Goal: Task Accomplishment & Management: Use online tool/utility

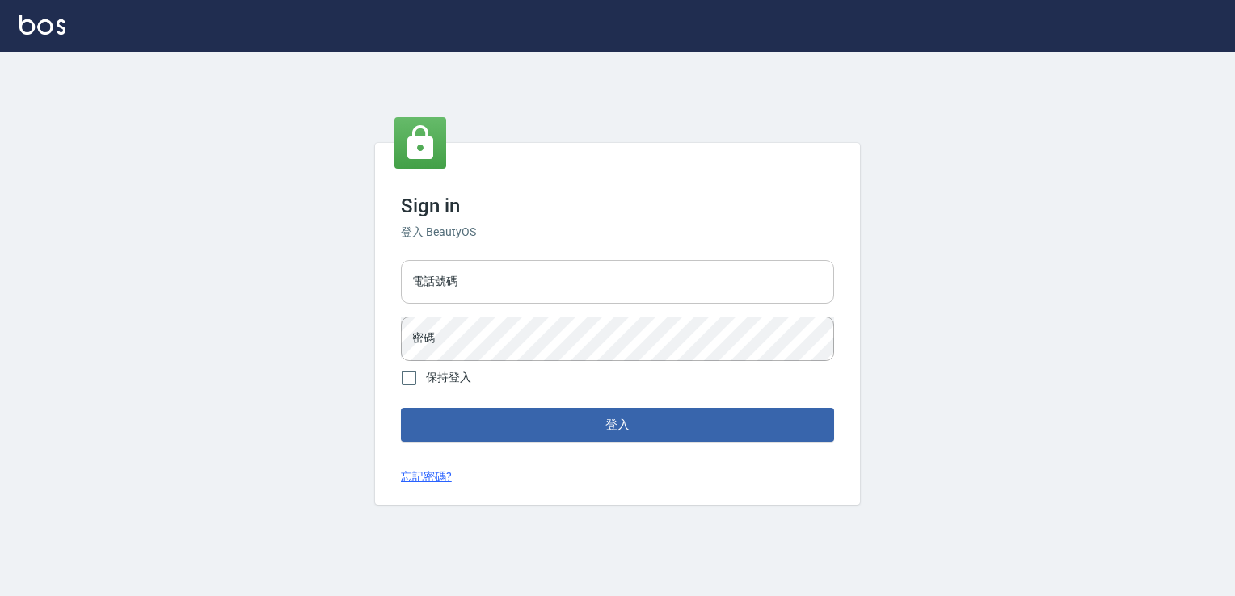
click at [469, 277] on input "電話號碼" at bounding box center [617, 282] width 433 height 44
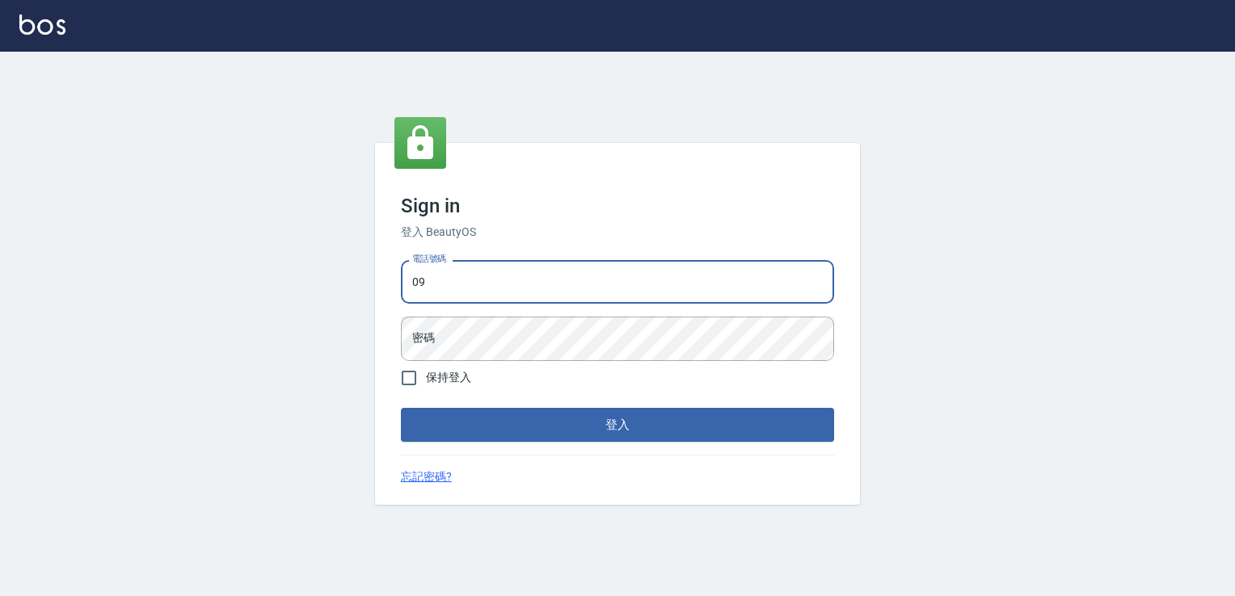
click at [558, 288] on input "09" at bounding box center [617, 282] width 433 height 44
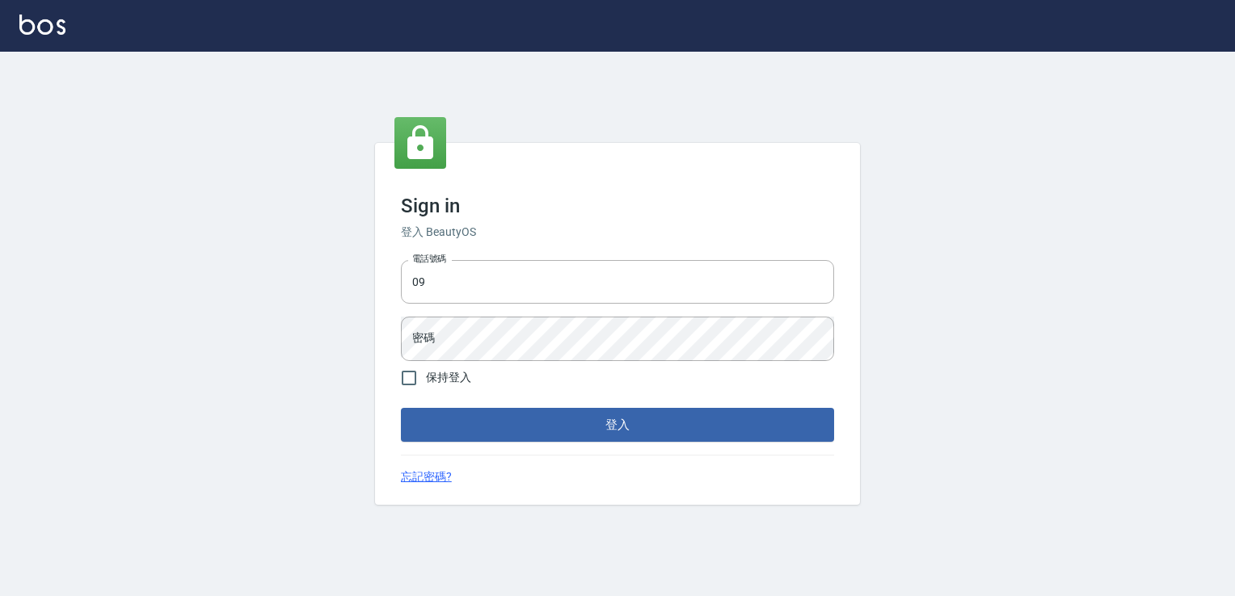
click at [580, 173] on div "Sign in 登入 BeautyOS 電話號碼 09 電話號碼 密碼 密碼 保持登入 登入 忘記密碼?" at bounding box center [617, 324] width 485 height 362
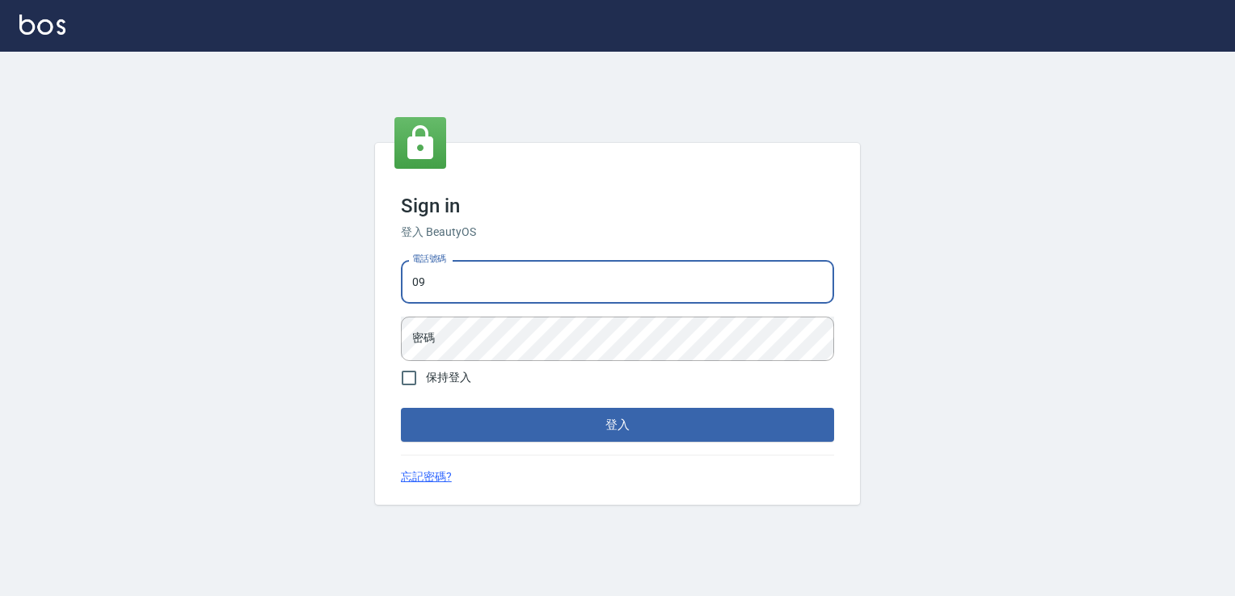
click at [465, 283] on input "09" at bounding box center [617, 282] width 433 height 44
type input "0988338477"
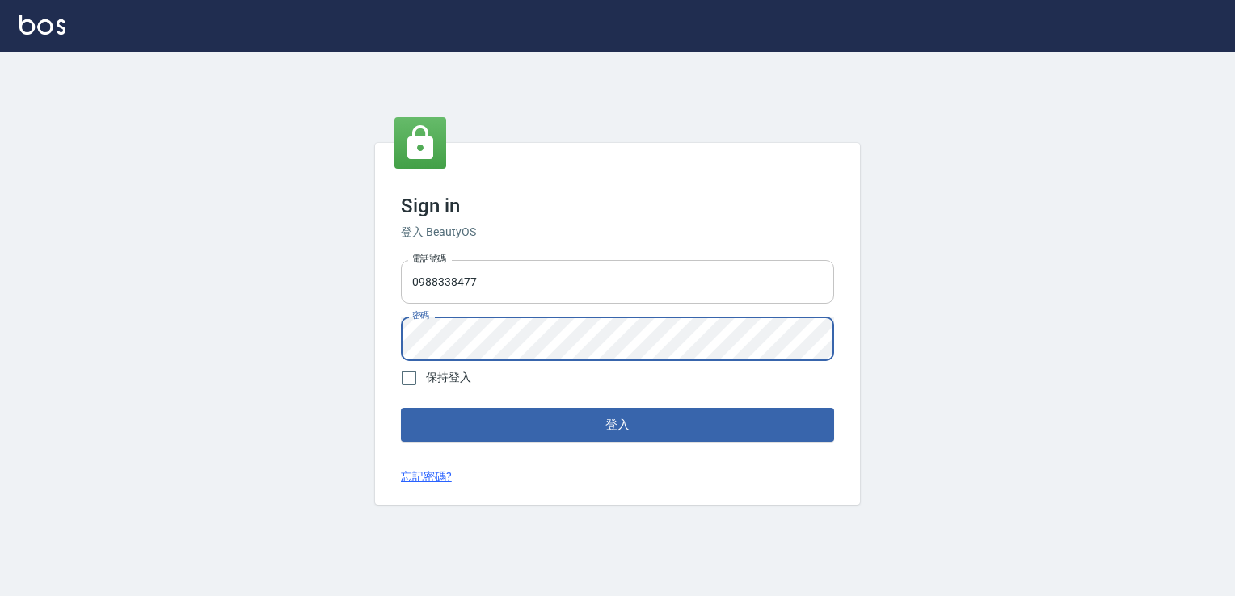
click at [401, 408] on button "登入" at bounding box center [617, 425] width 433 height 34
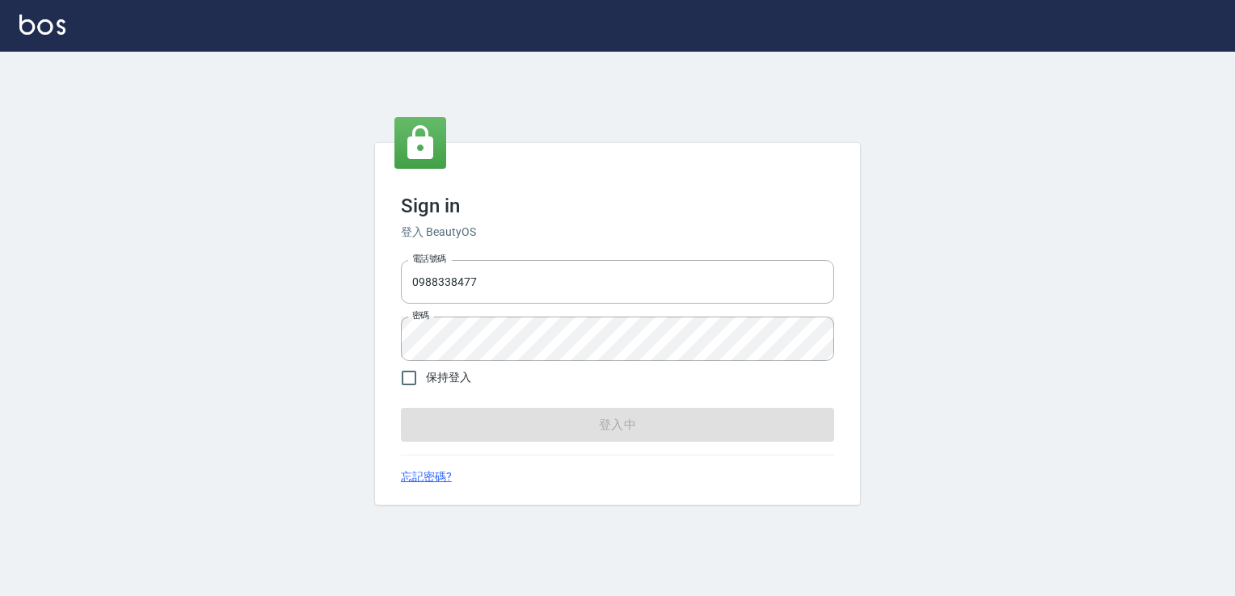
click at [623, 424] on form "電話號碼 0988338477 電話號碼 密碼 密碼 保持登入 登入中" at bounding box center [617, 348] width 433 height 188
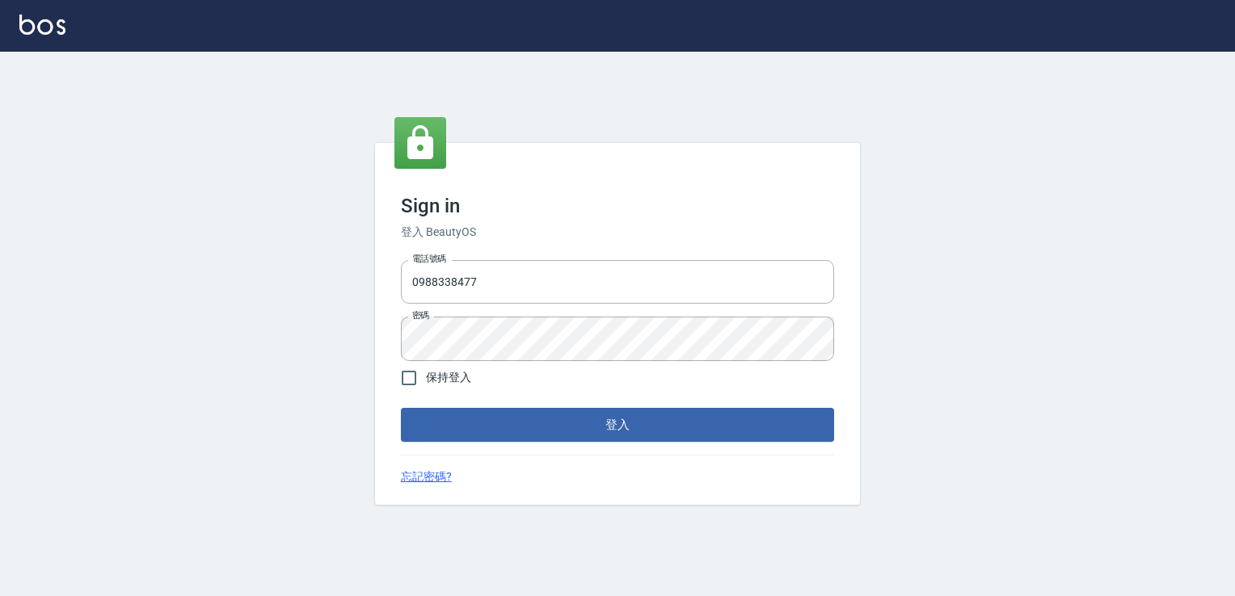
click at [606, 451] on div "Sign in 登入 BeautyOS 電話號碼 0988338477 電話號碼 密碼 密碼 保持登入 登入 忘記密碼?" at bounding box center [617, 324] width 485 height 362
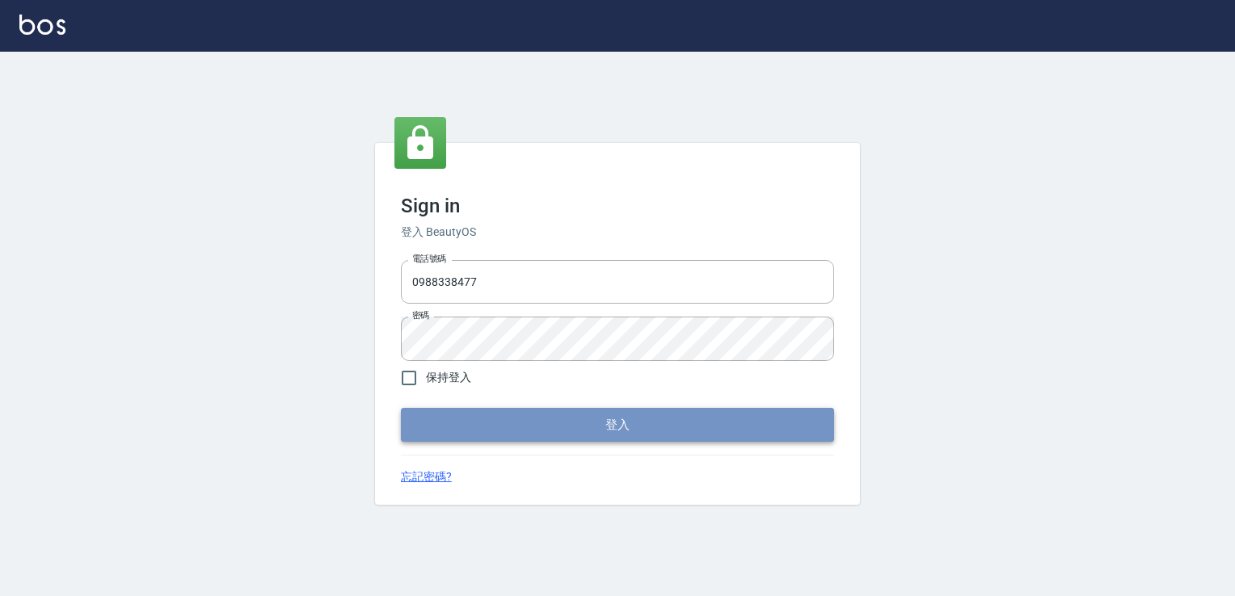
click at [604, 440] on button "登入" at bounding box center [617, 425] width 433 height 34
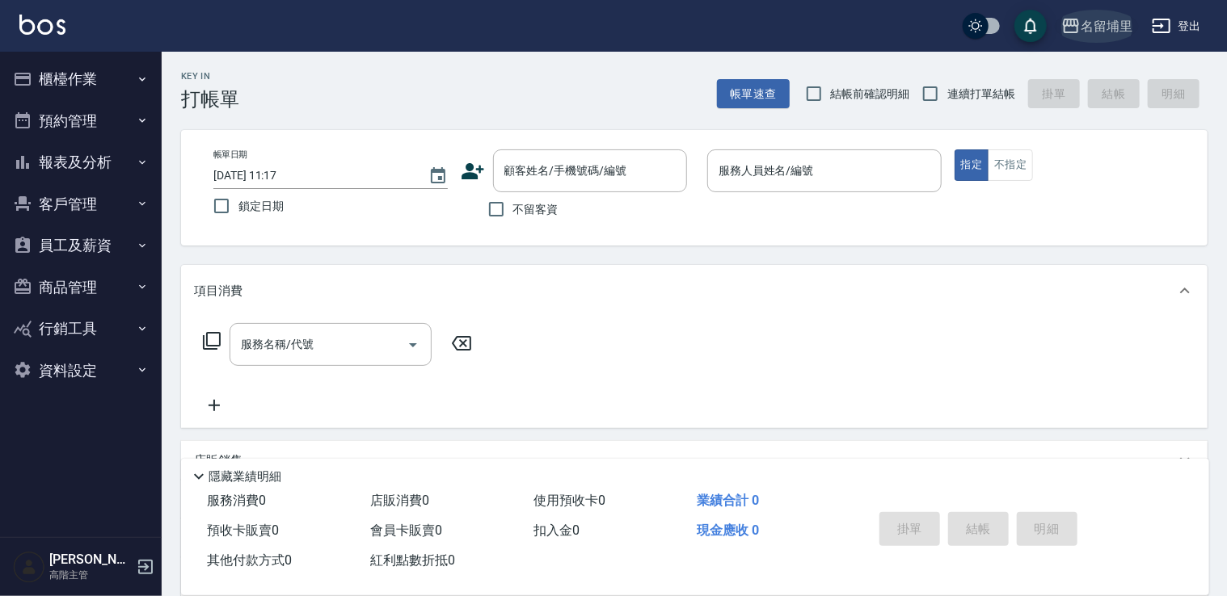
click at [1109, 20] on div "名留埔里" at bounding box center [1106, 26] width 52 height 20
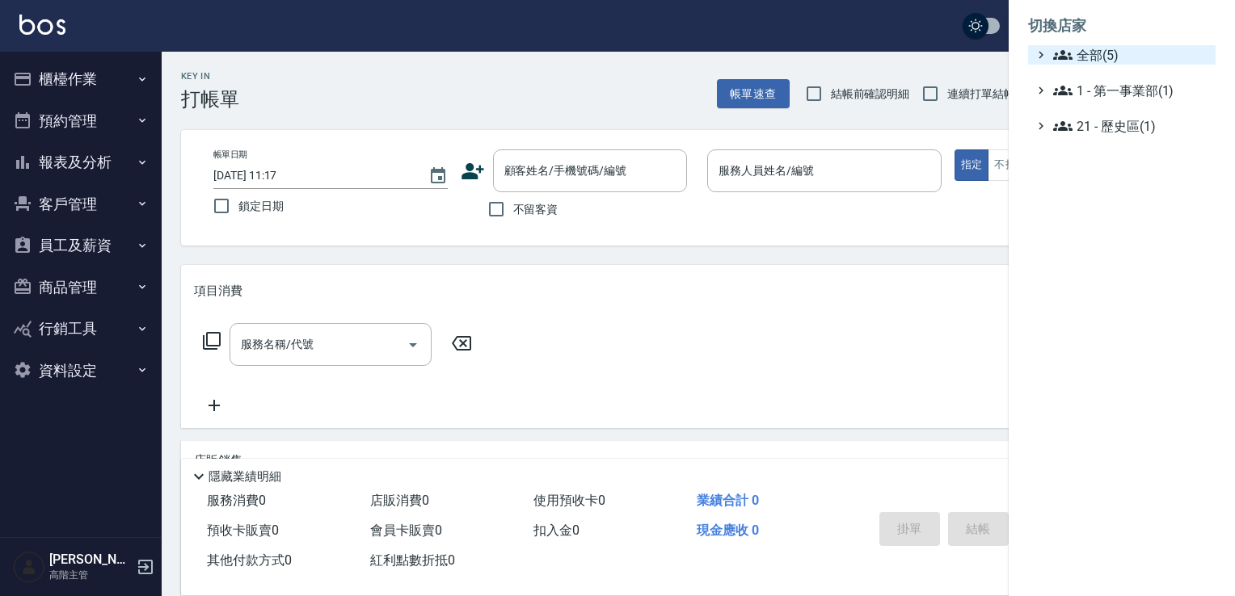
click at [1109, 46] on span "全部(5)" at bounding box center [1131, 54] width 156 height 19
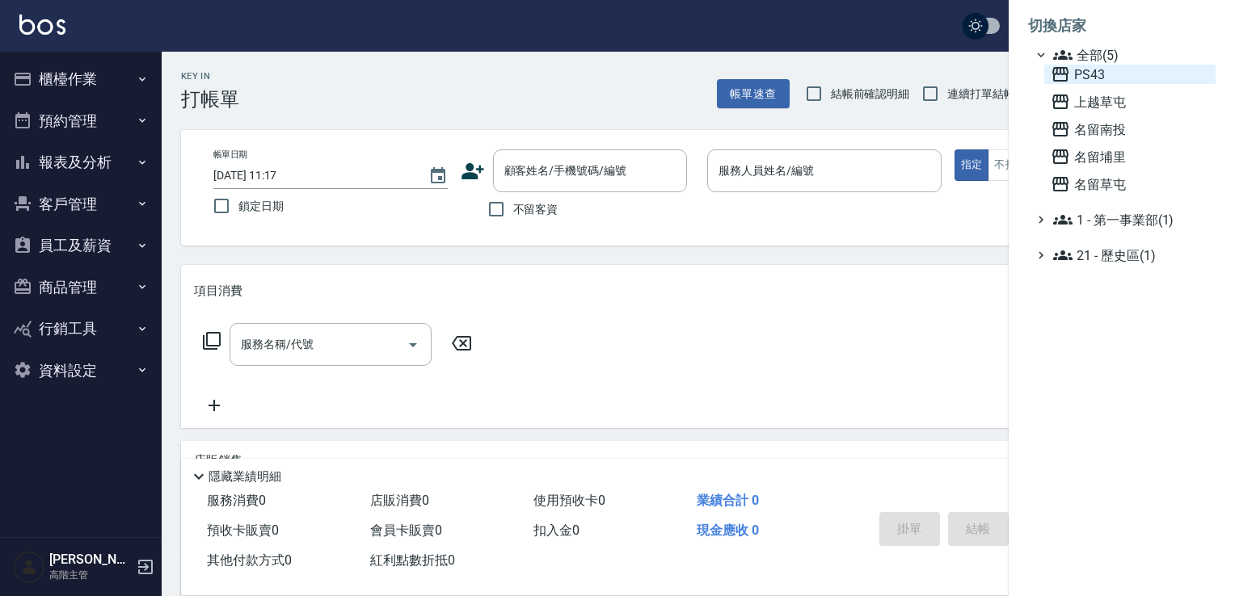
click at [1089, 75] on span "PS43" at bounding box center [1129, 74] width 158 height 19
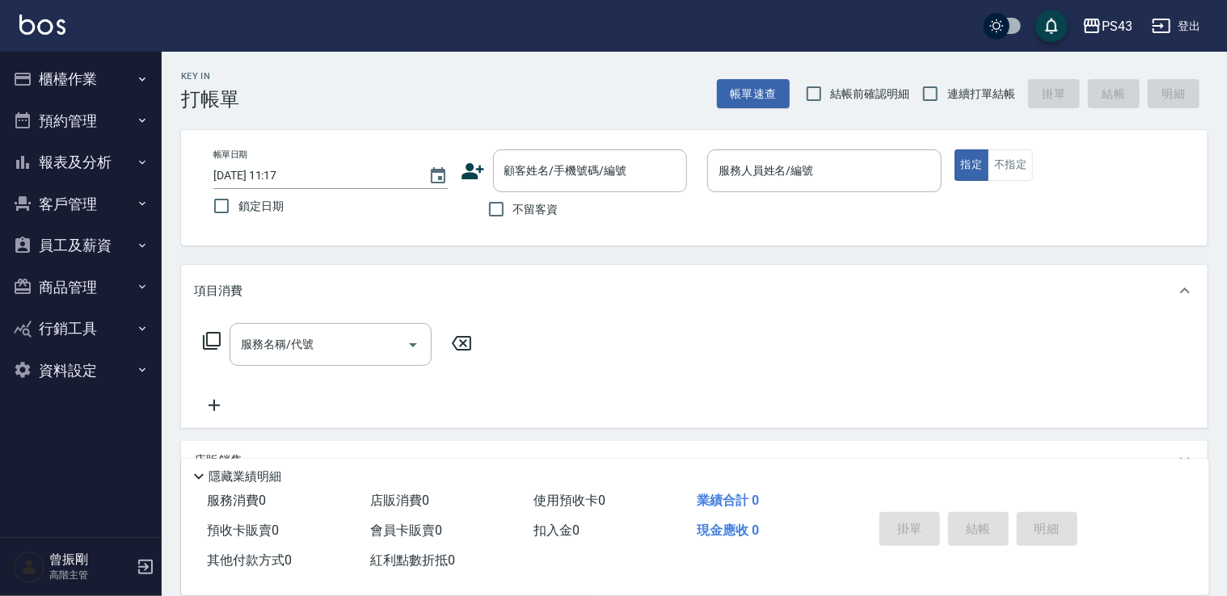
click at [95, 162] on button "報表及分析" at bounding box center [80, 162] width 149 height 42
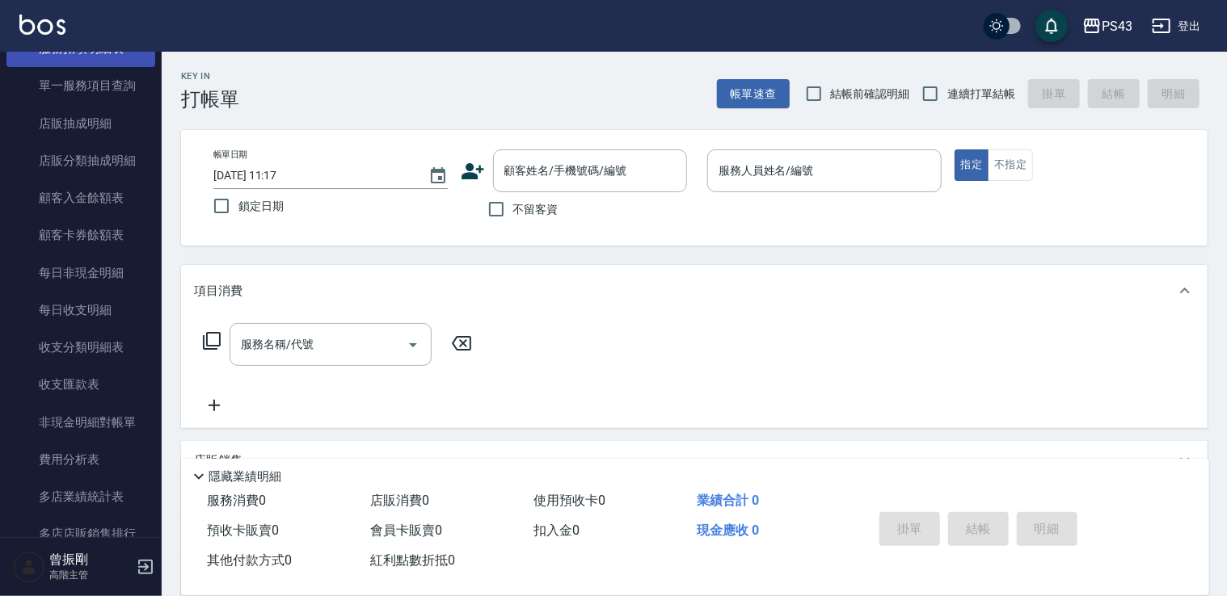
scroll to position [1293, 0]
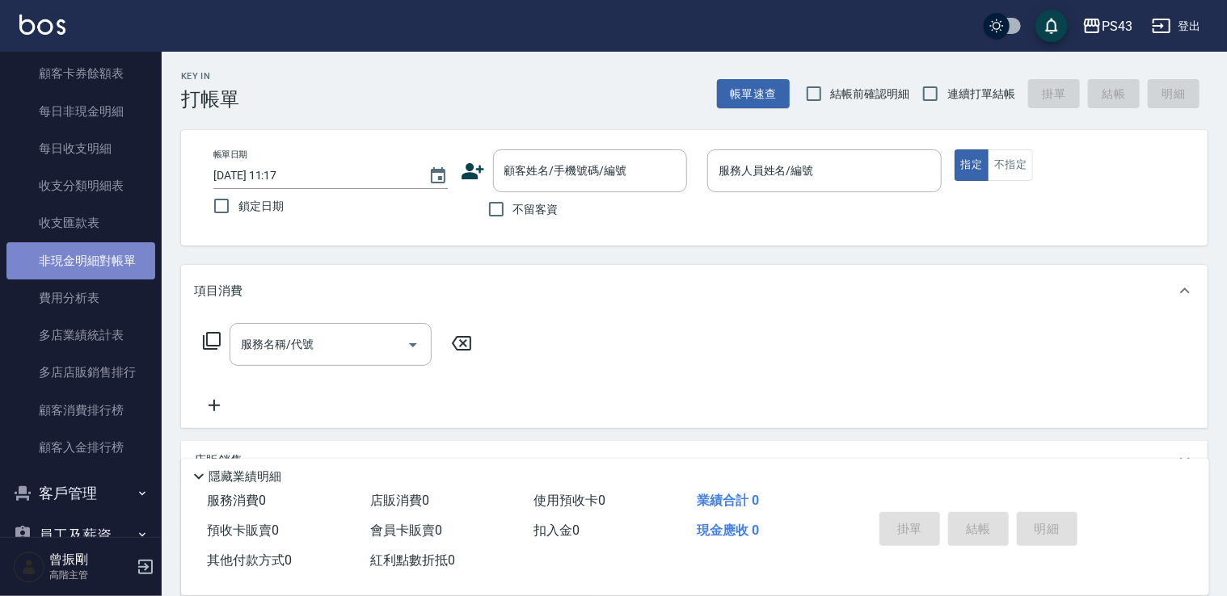
click at [93, 262] on link "非現金明細對帳單" at bounding box center [80, 260] width 149 height 37
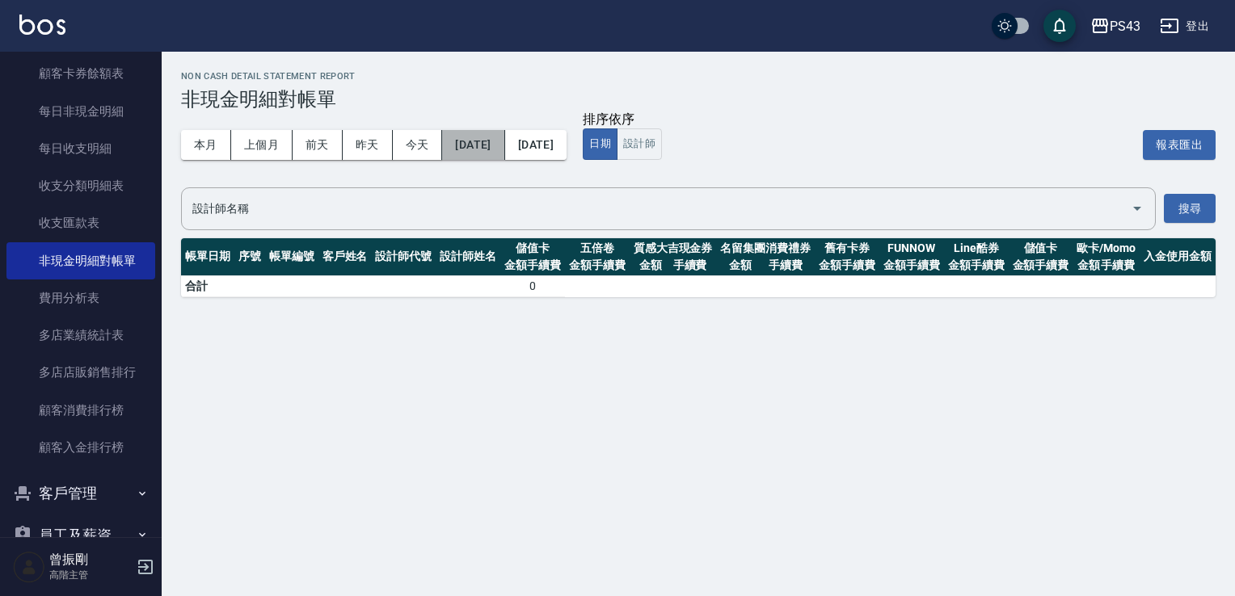
click at [489, 145] on button "2025/08/11" at bounding box center [473, 145] width 62 height 30
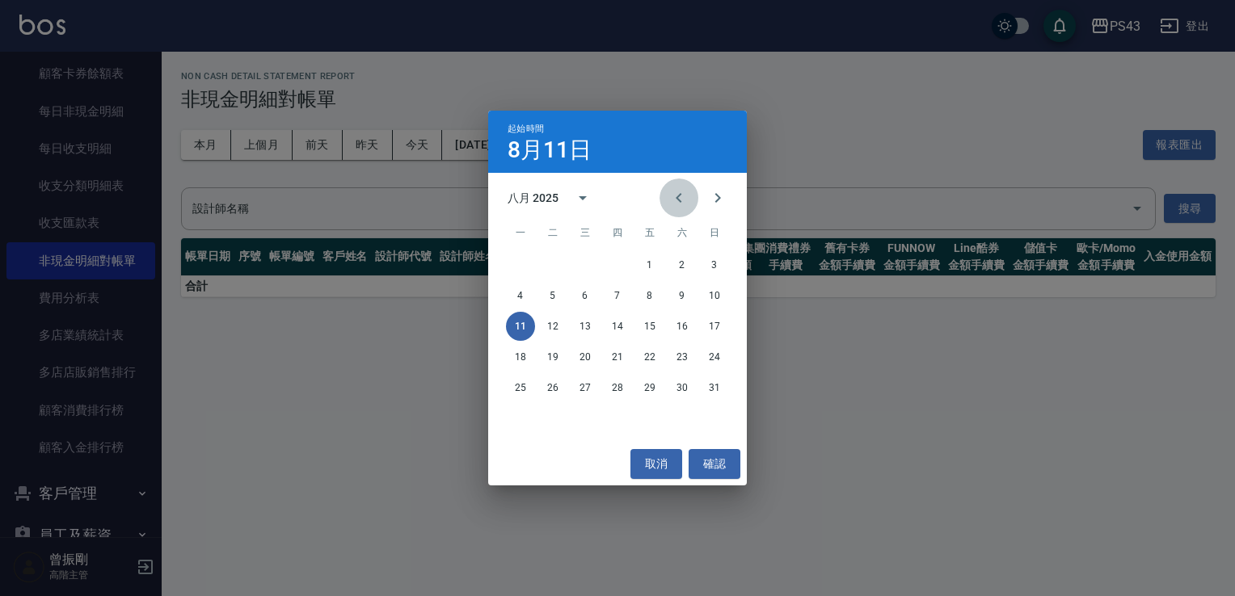
click at [684, 196] on icon "Previous month" at bounding box center [678, 197] width 19 height 19
click at [557, 260] on button "1" at bounding box center [552, 264] width 29 height 29
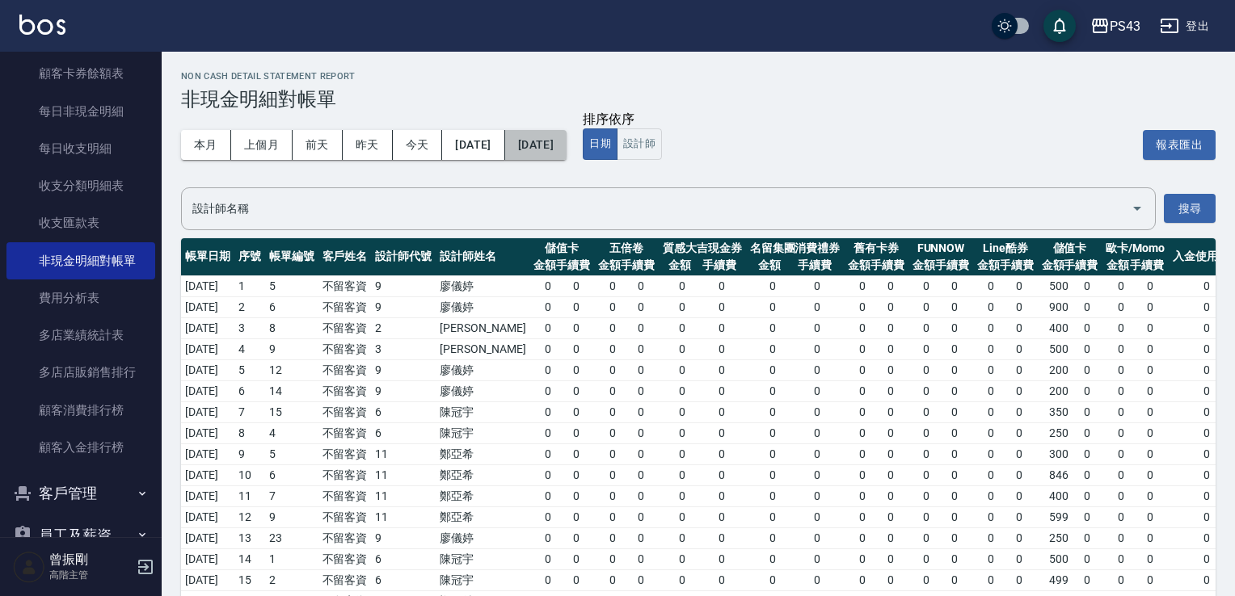
click at [566, 142] on button "2025/08/11" at bounding box center [535, 145] width 61 height 30
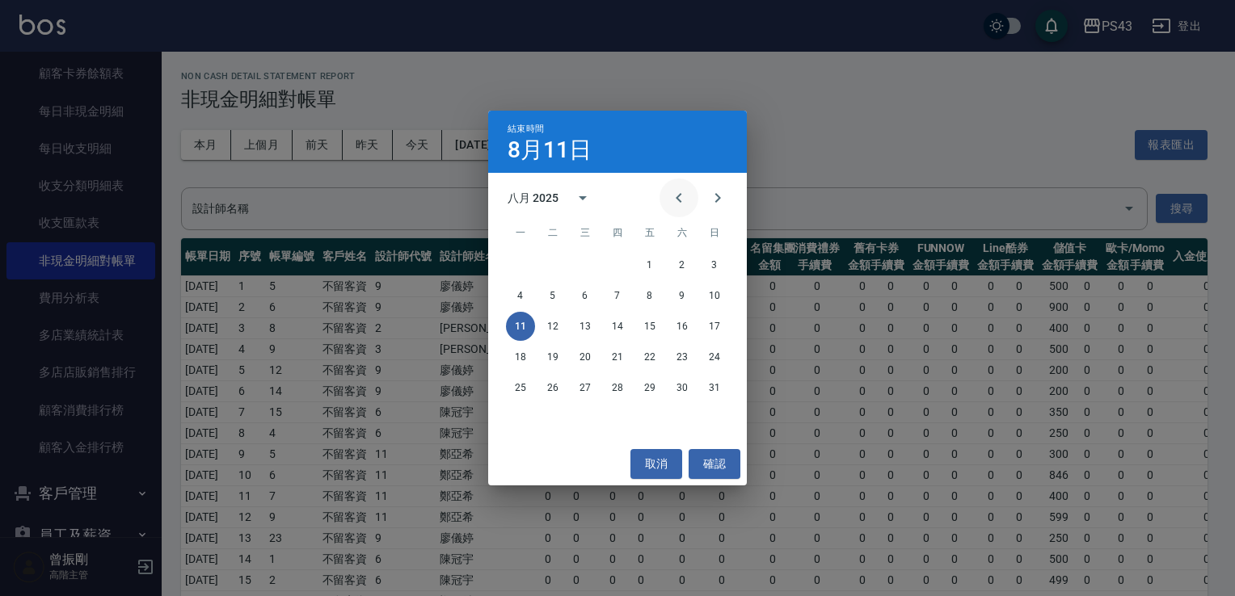
click at [682, 199] on icon "Previous month" at bounding box center [678, 197] width 19 height 19
click at [610, 386] on button "31" at bounding box center [617, 387] width 29 height 29
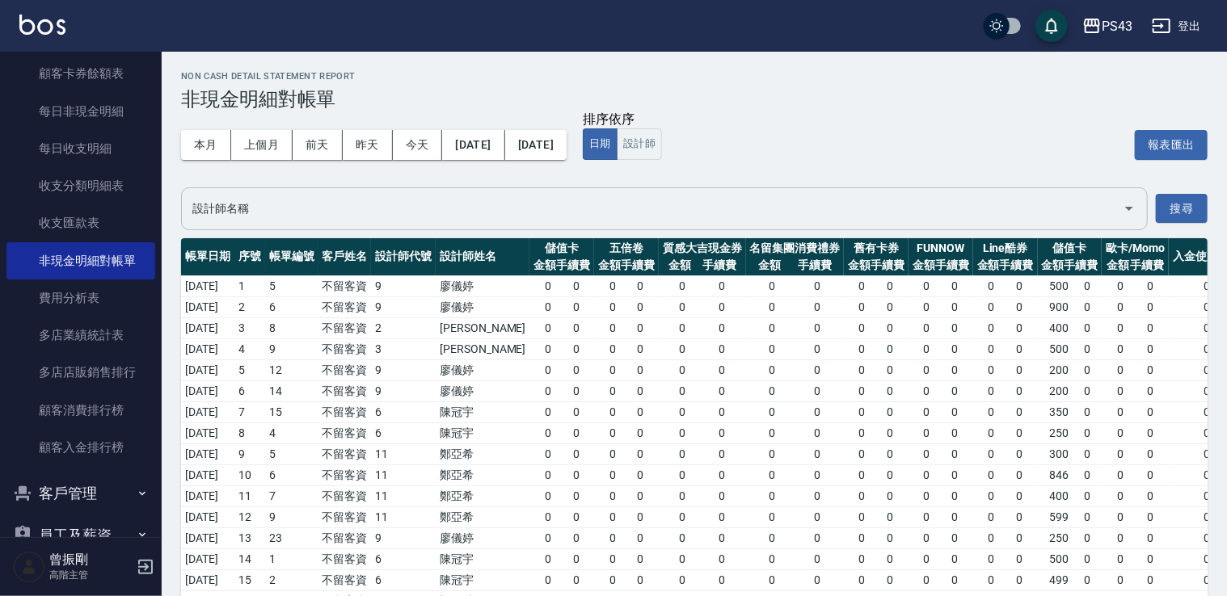
click at [389, 196] on input "設計師名稱" at bounding box center [652, 209] width 928 height 28
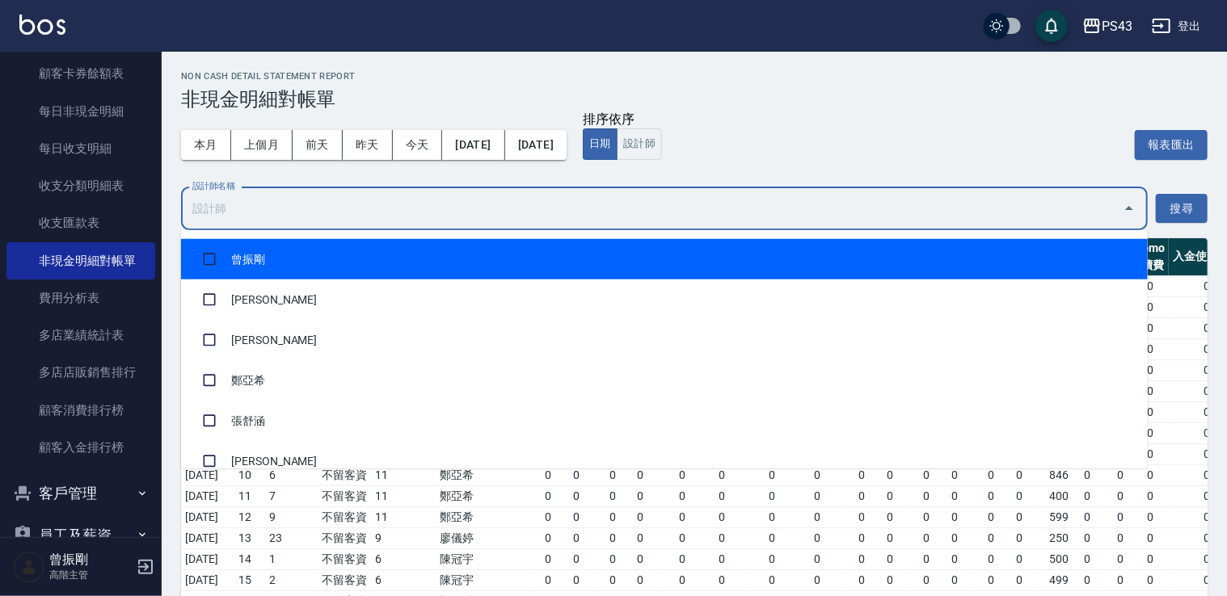
scroll to position [542, 0]
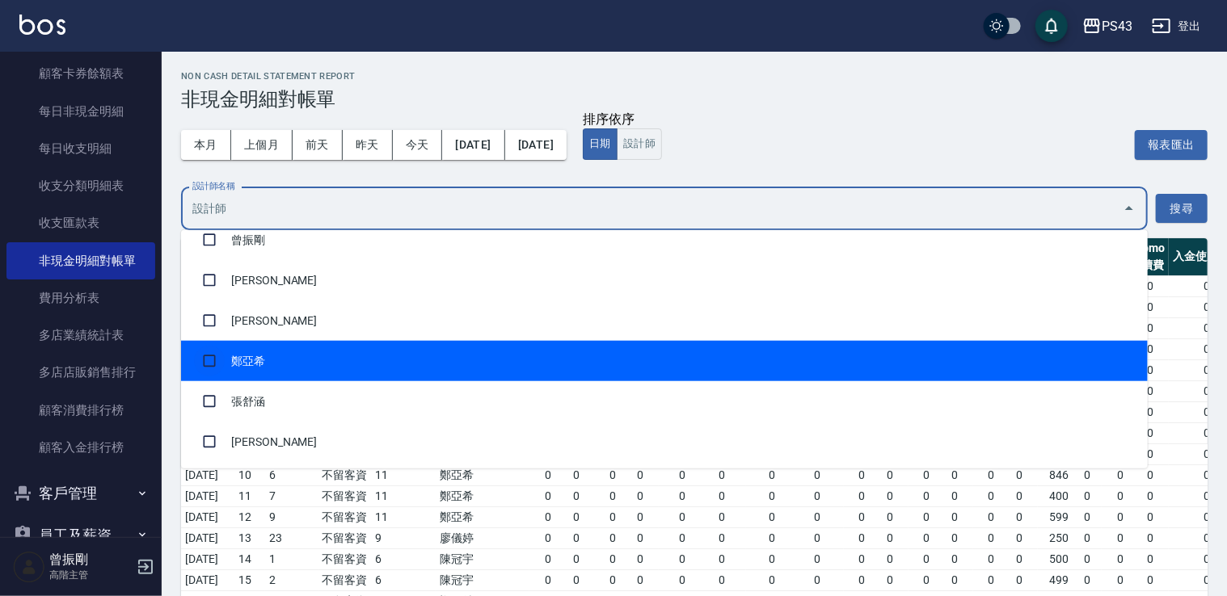
click at [220, 360] on input "checkbox" at bounding box center [209, 361] width 31 height 31
checkbox input "true"
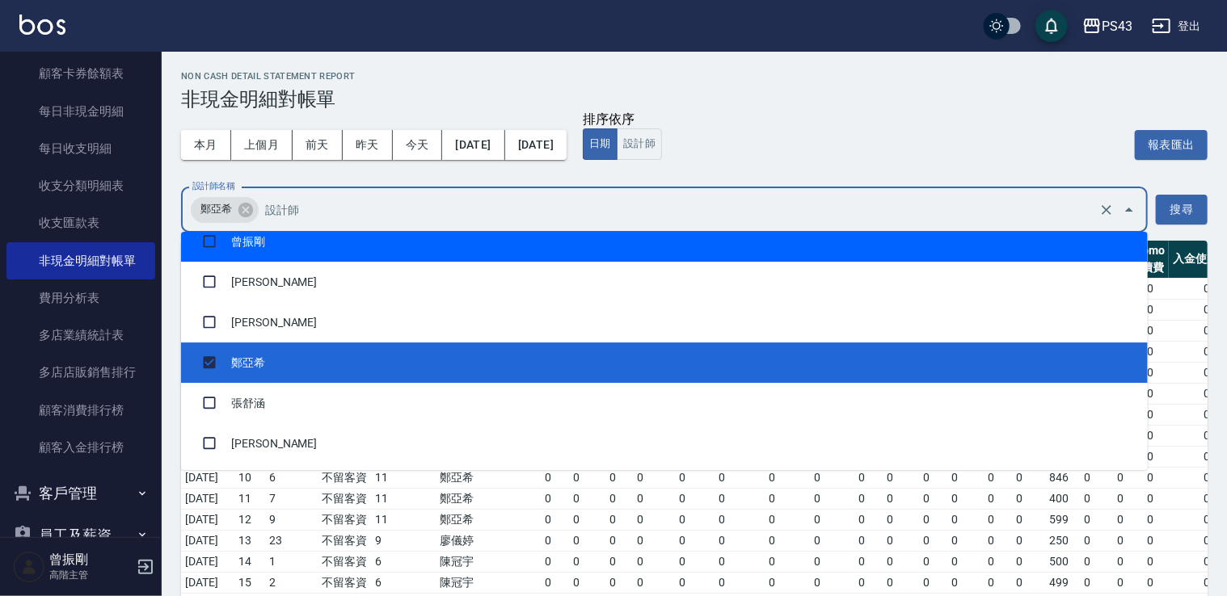
click at [998, 128] on div "排序依序" at bounding box center [851, 120] width 536 height 17
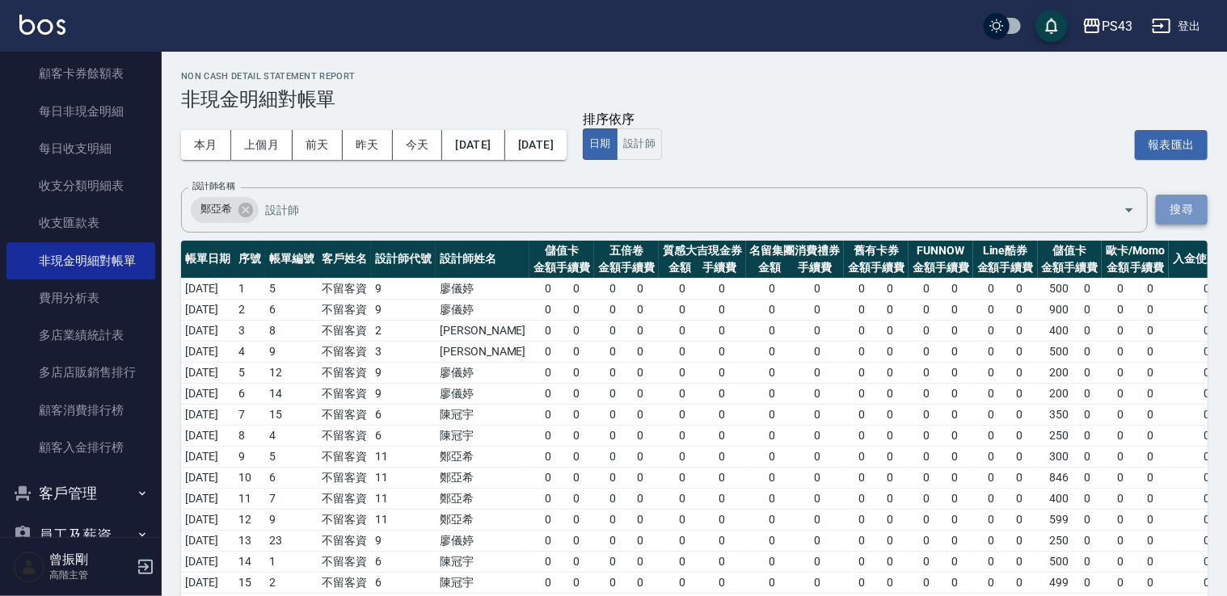
click at [1186, 208] on button "搜尋" at bounding box center [1181, 210] width 52 height 30
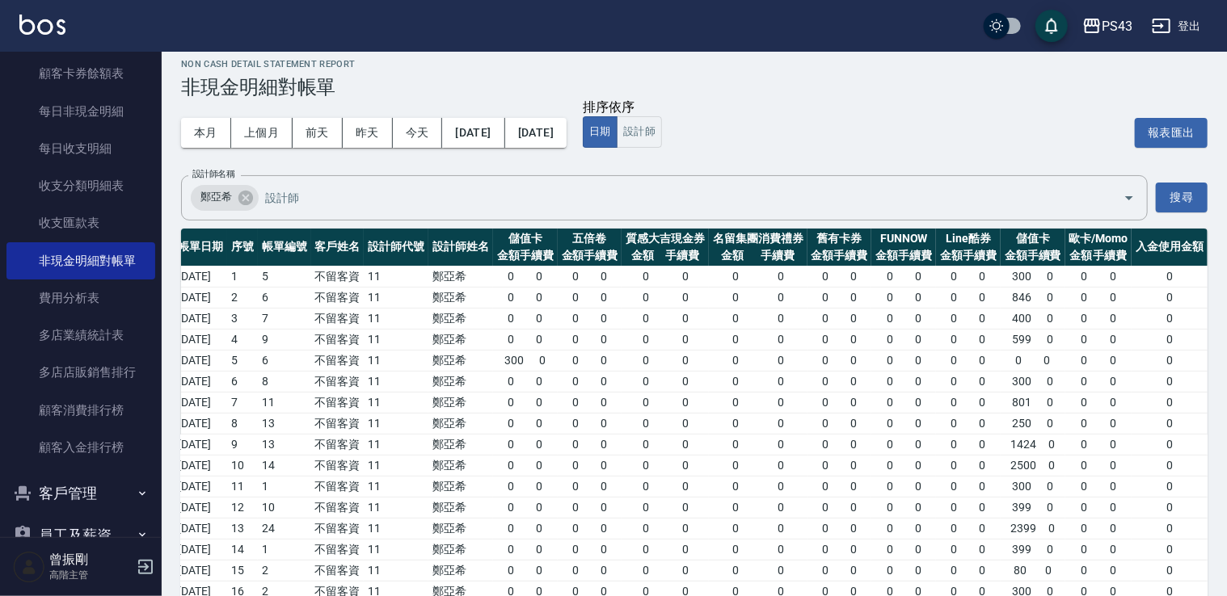
scroll to position [0, 0]
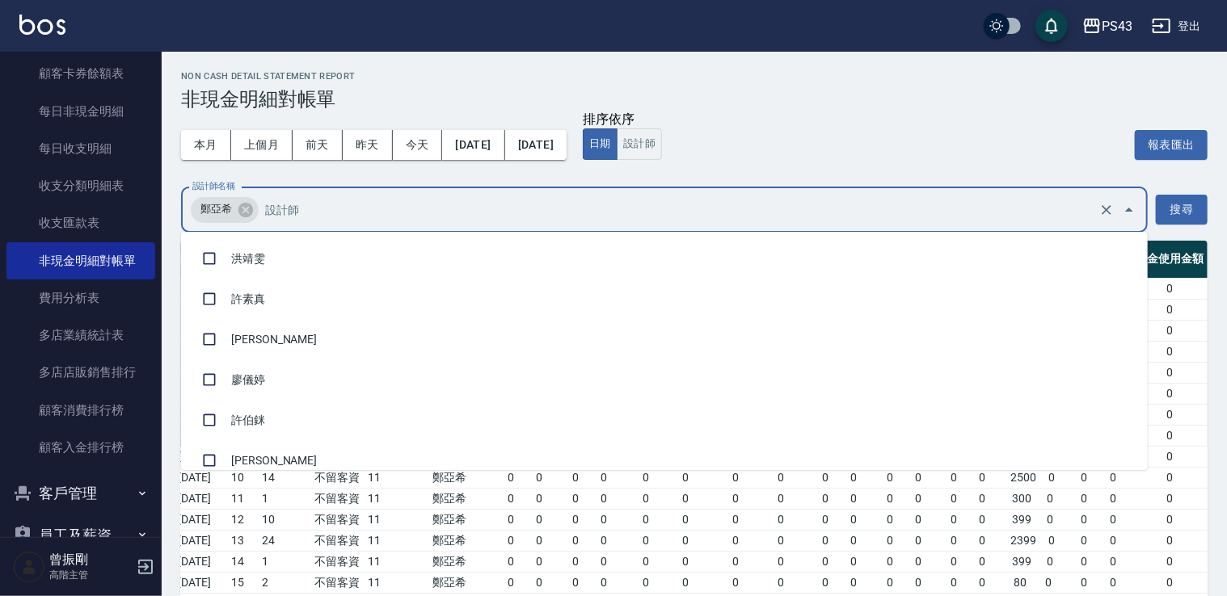
click at [466, 207] on input "設計師名稱" at bounding box center [678, 210] width 834 height 28
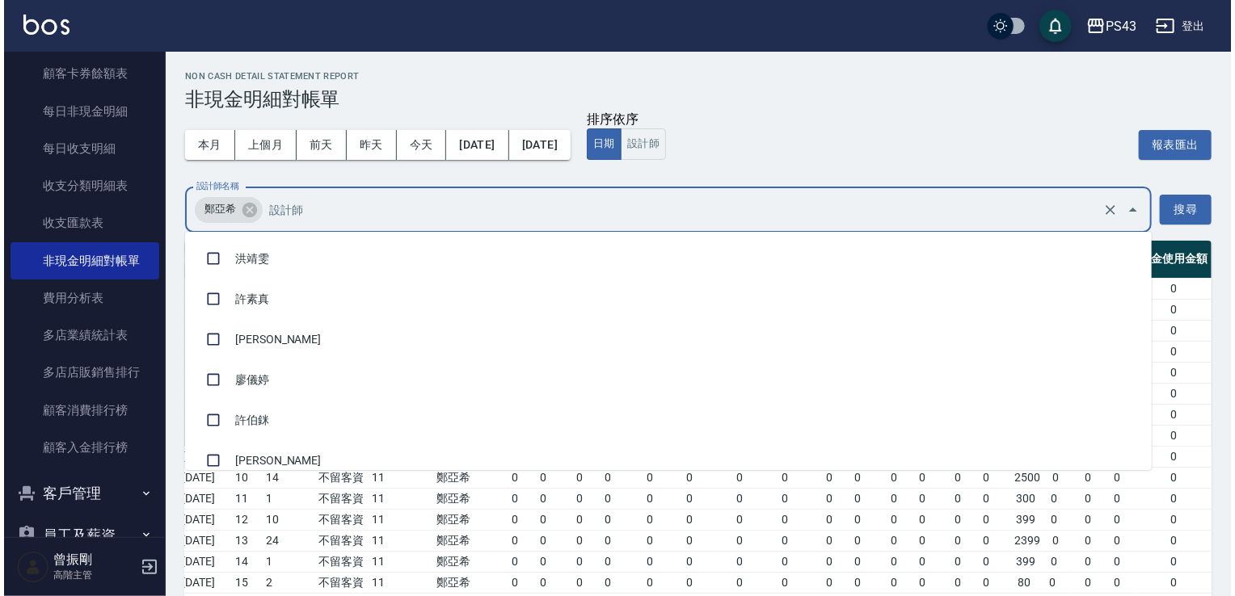
scroll to position [455, 0]
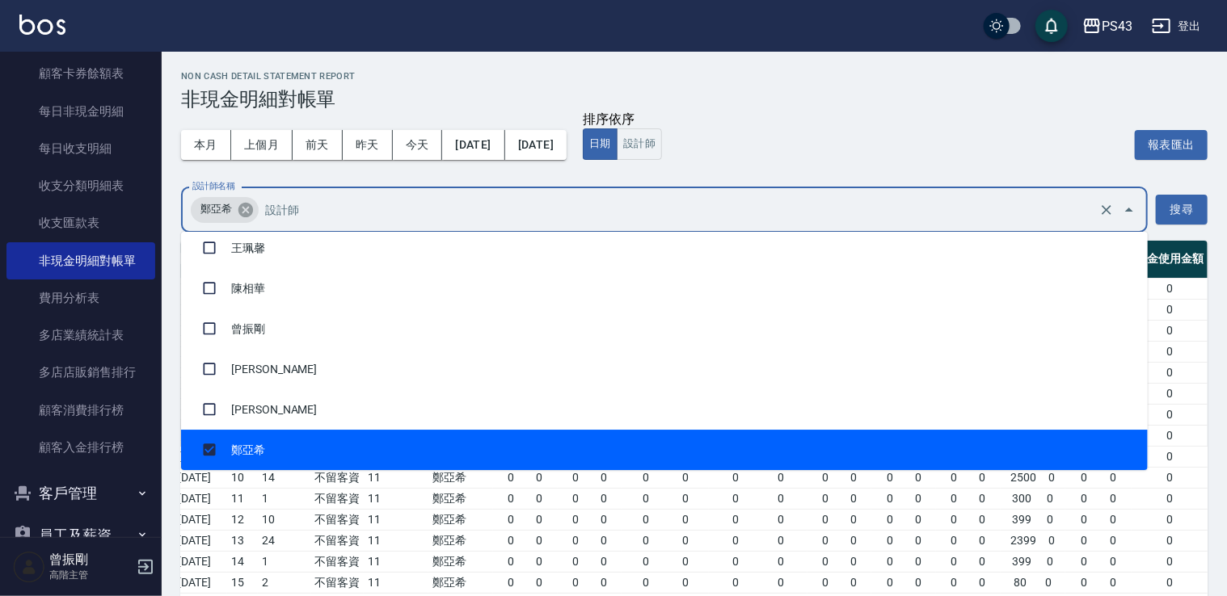
click at [246, 211] on icon at bounding box center [246, 210] width 18 height 18
checkbox input "false"
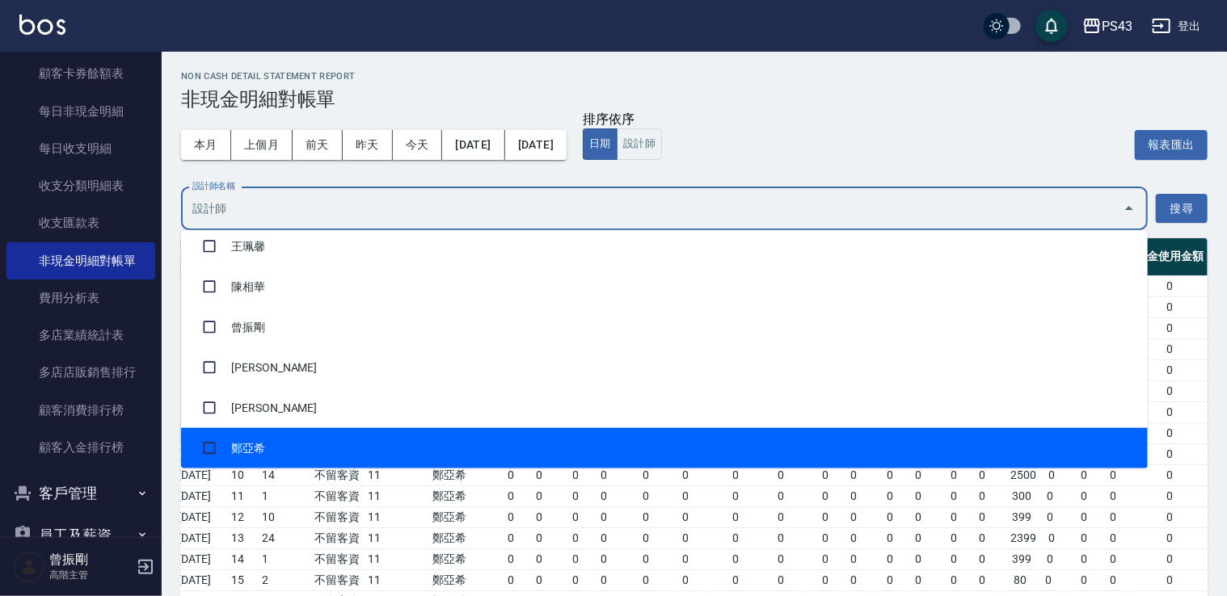
click at [318, 215] on input "設計師名稱" at bounding box center [652, 209] width 928 height 28
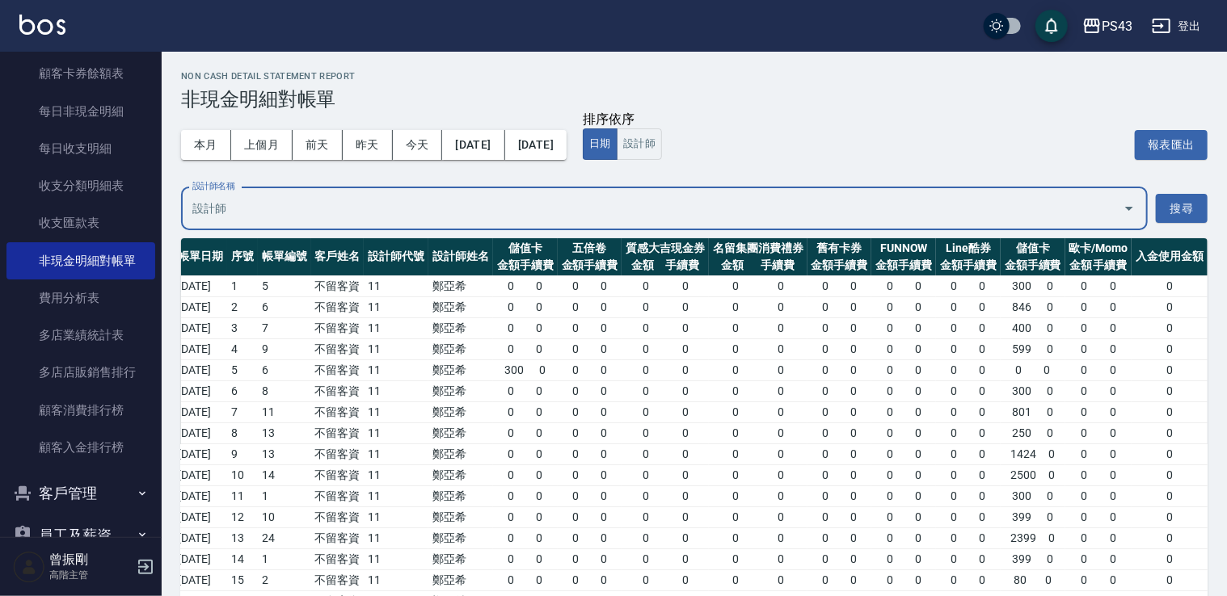
click at [318, 215] on input "設計師名稱" at bounding box center [652, 209] width 928 height 28
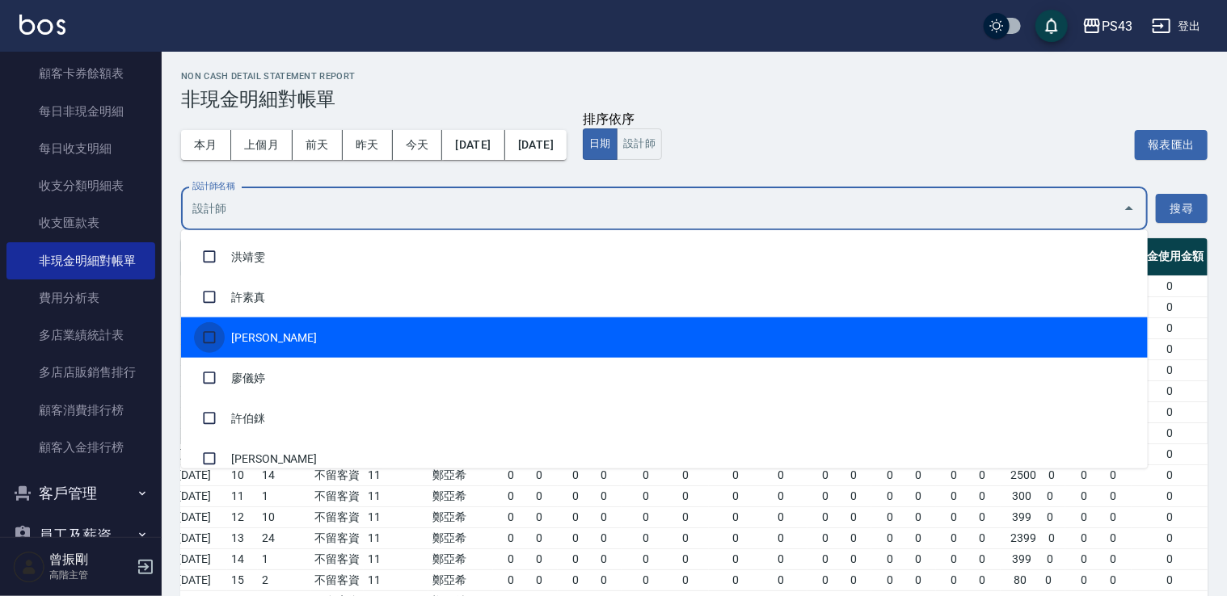
click at [213, 328] on input "checkbox" at bounding box center [209, 337] width 31 height 31
checkbox input "true"
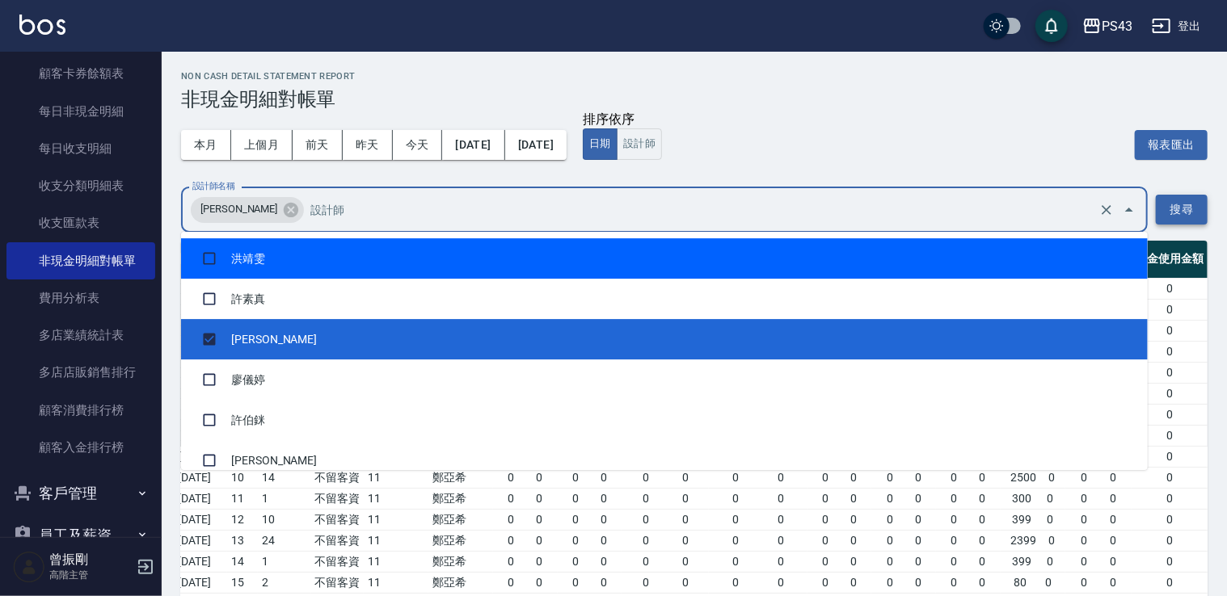
click at [1188, 202] on button "搜尋" at bounding box center [1181, 210] width 52 height 30
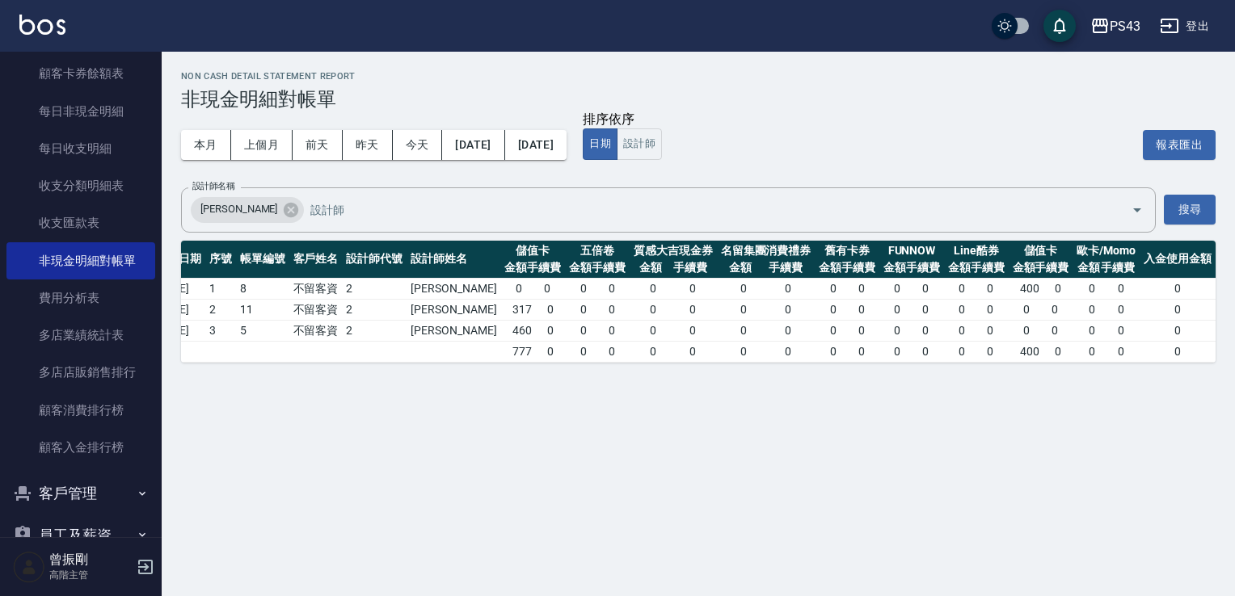
scroll to position [0, 74]
drag, startPoint x: 237, startPoint y: 212, endPoint x: 246, endPoint y: 212, distance: 9.7
click at [282, 212] on icon at bounding box center [291, 210] width 18 height 18
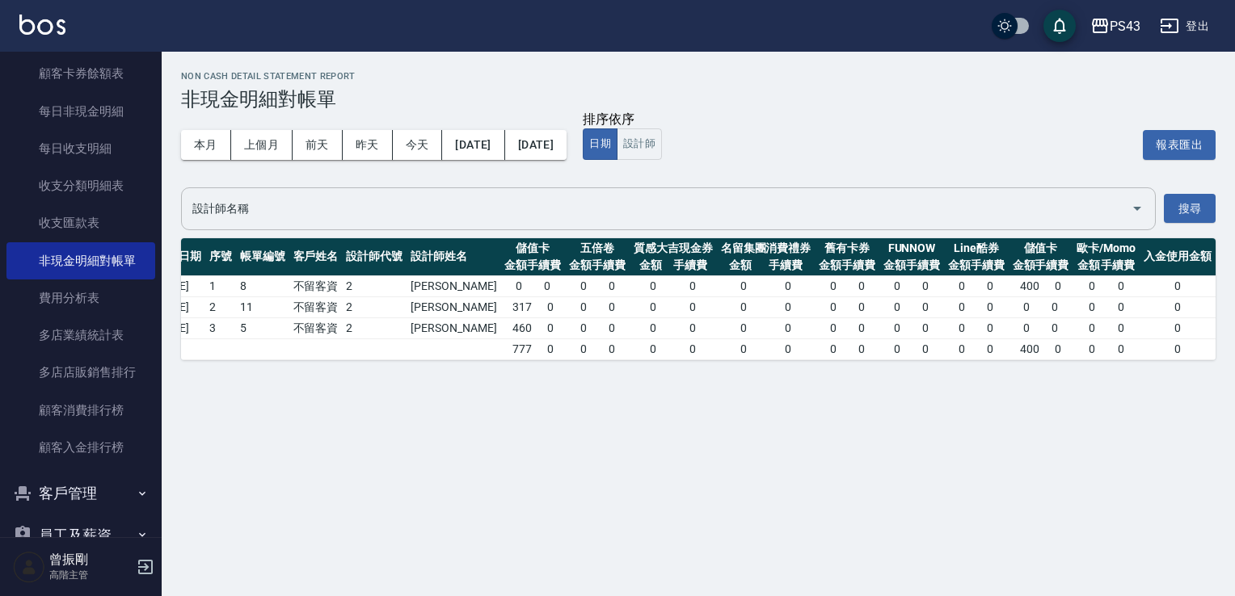
click at [440, 201] on input "設計師名稱" at bounding box center [656, 209] width 936 height 28
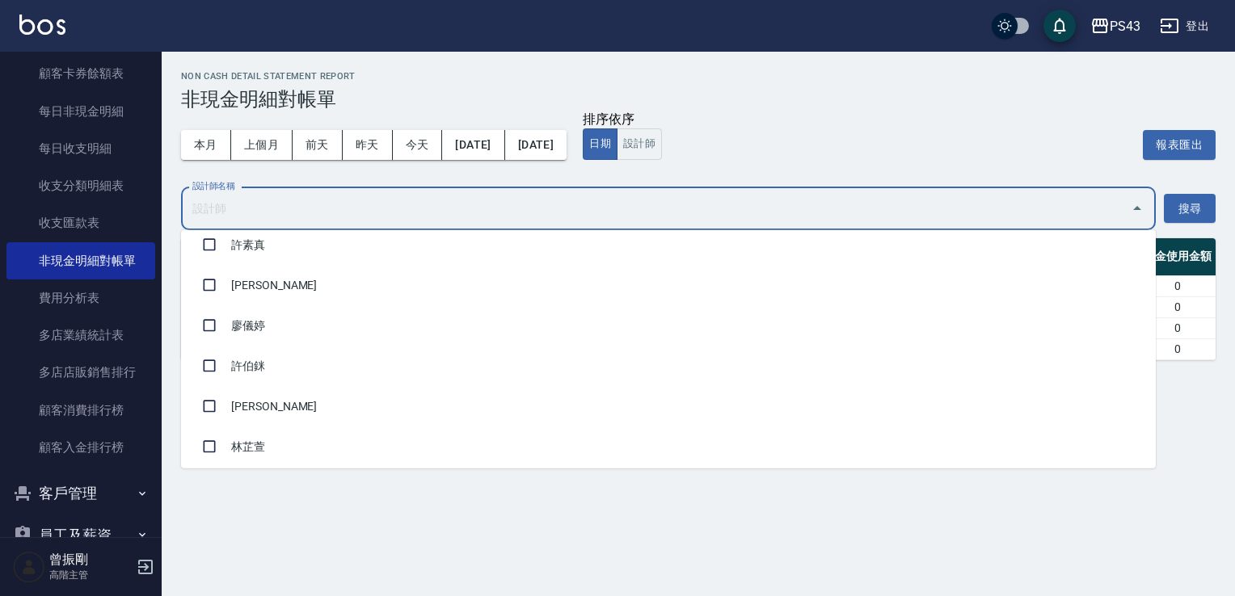
scroll to position [81, 0]
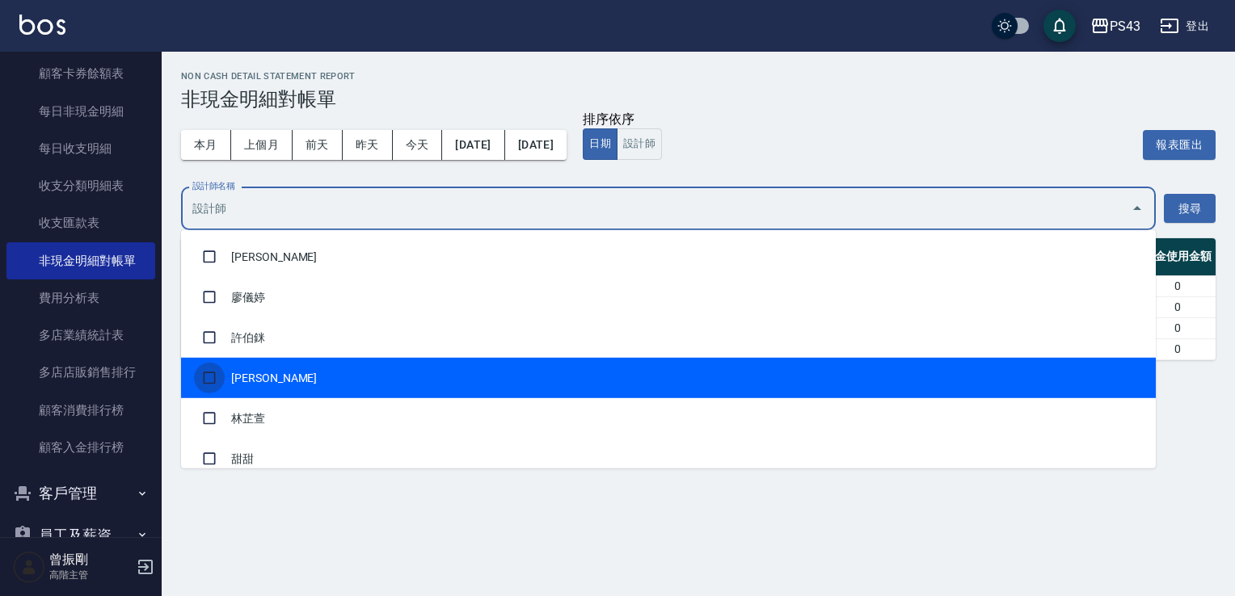
click at [208, 371] on input "checkbox" at bounding box center [209, 378] width 31 height 31
checkbox input "true"
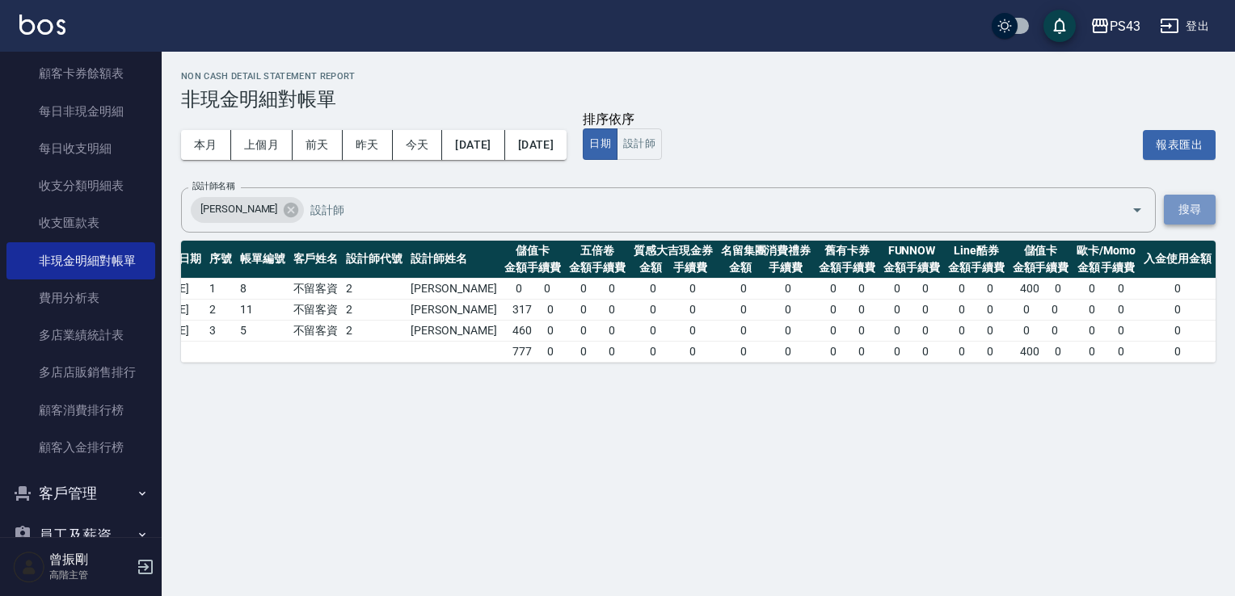
click at [1177, 217] on button "搜尋" at bounding box center [1190, 210] width 52 height 30
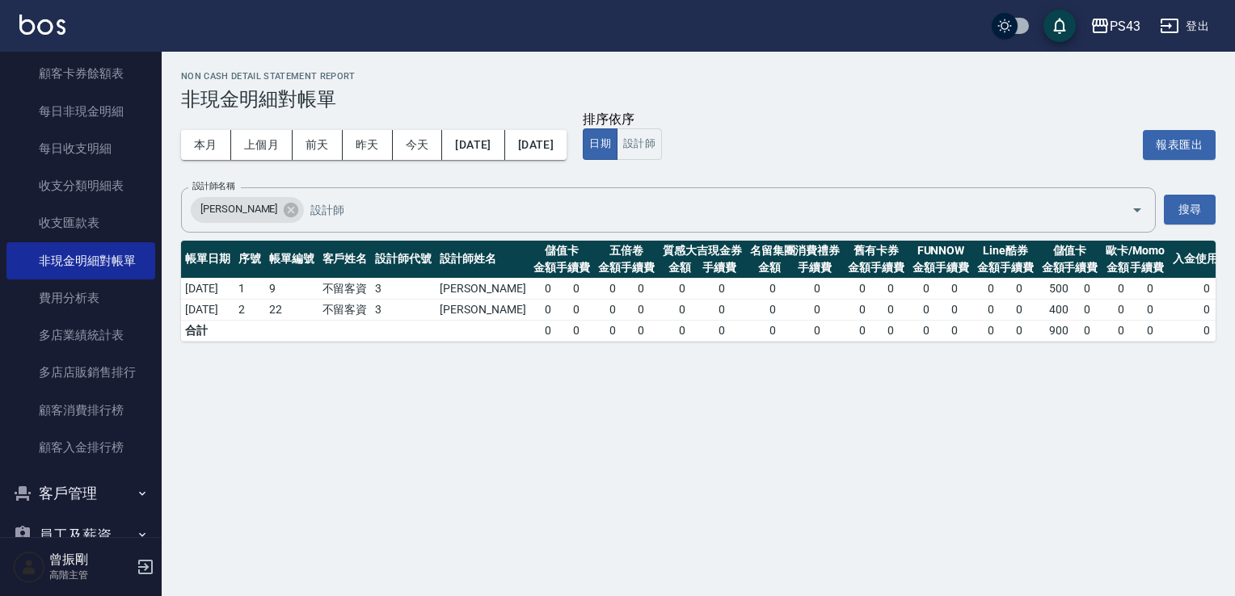
scroll to position [0, 74]
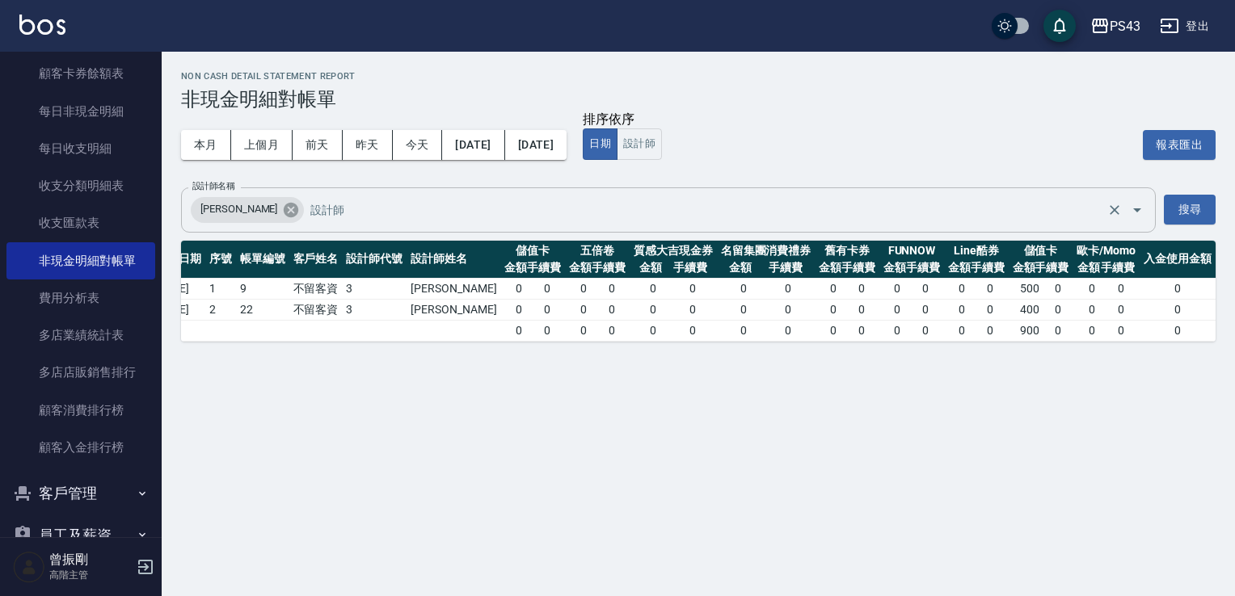
click at [284, 213] on icon at bounding box center [291, 209] width 15 height 15
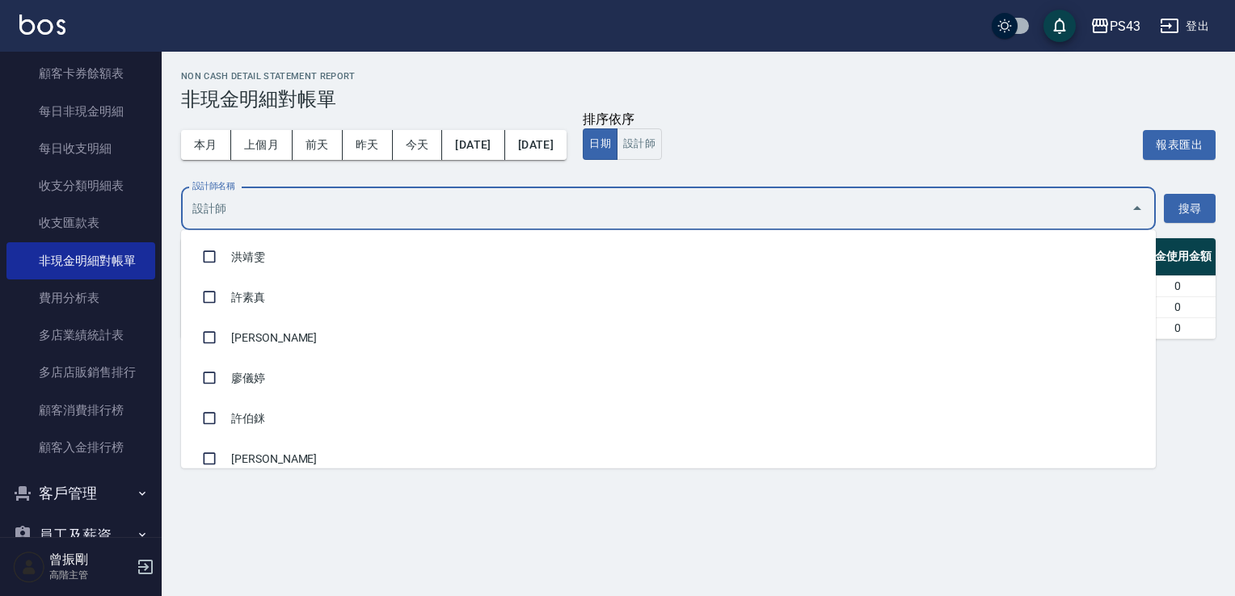
click at [380, 221] on input "設計師名稱" at bounding box center [656, 209] width 936 height 28
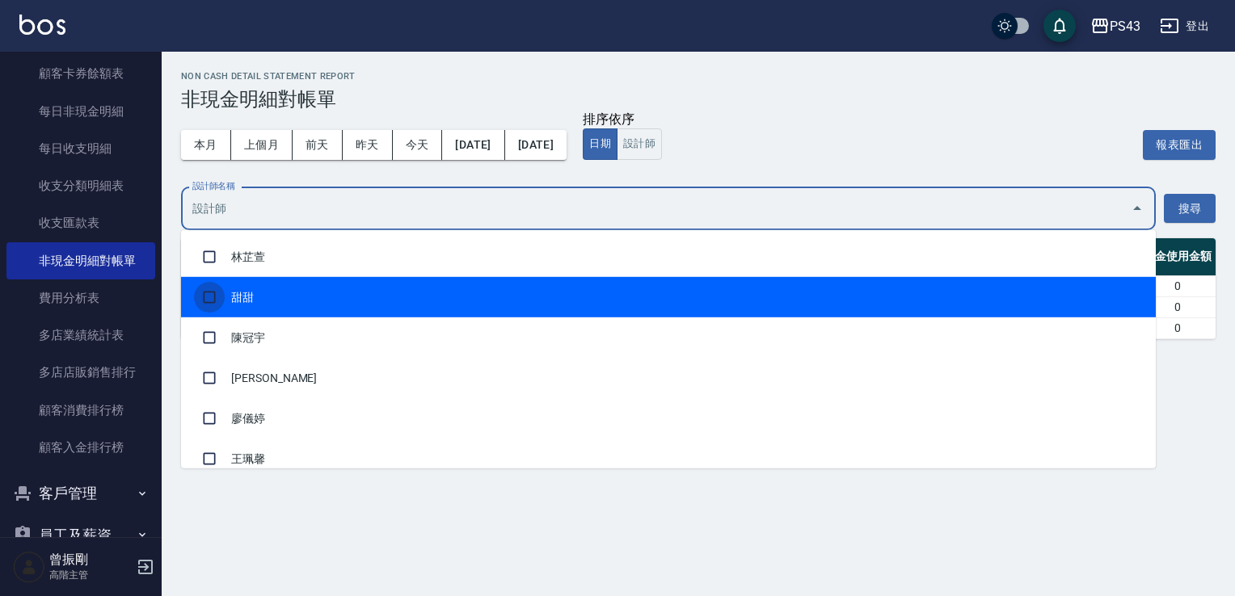
click at [212, 289] on input "checkbox" at bounding box center [209, 297] width 31 height 31
checkbox input "true"
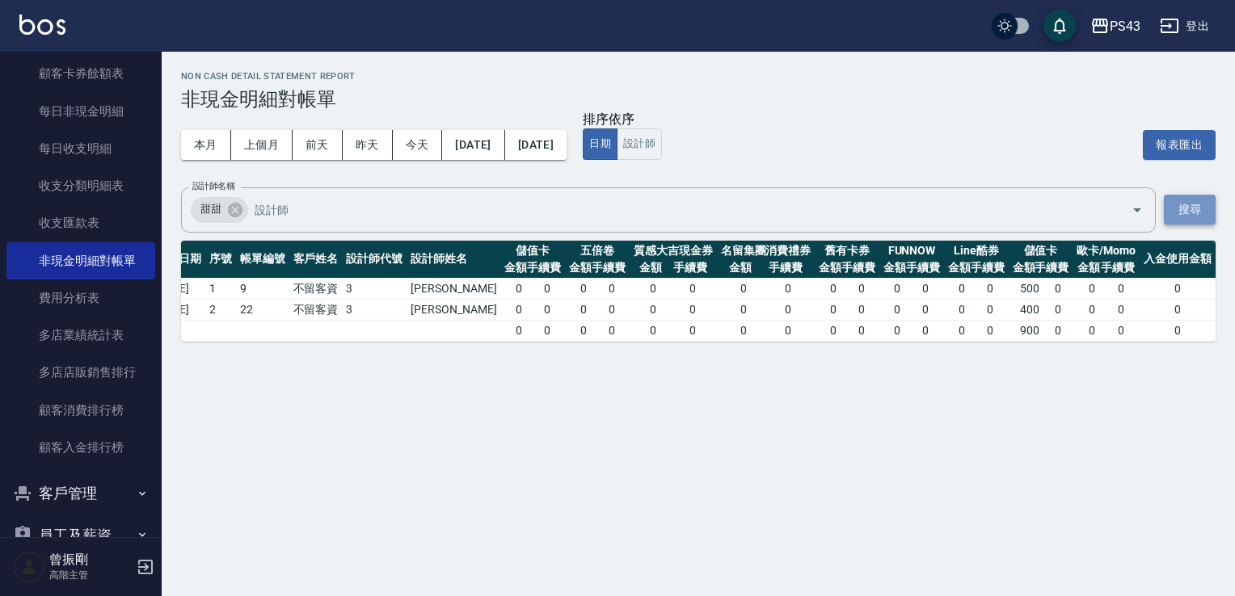
click at [1186, 212] on button "搜尋" at bounding box center [1190, 210] width 52 height 30
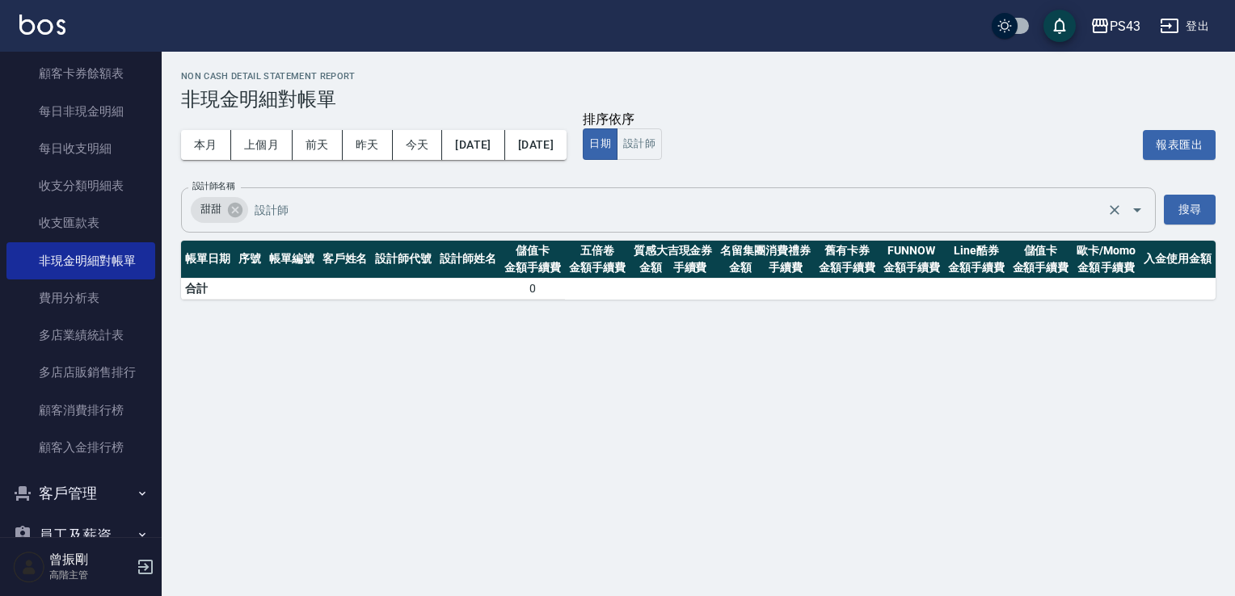
click at [316, 196] on input "設計師名稱" at bounding box center [676, 210] width 852 height 28
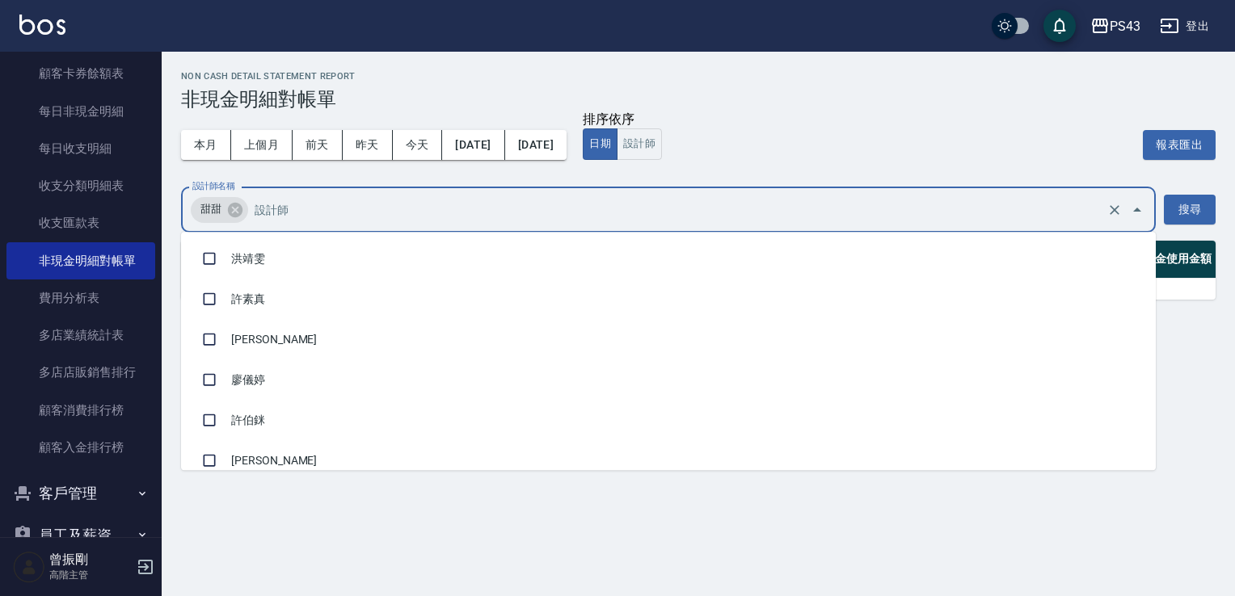
scroll to position [90, 0]
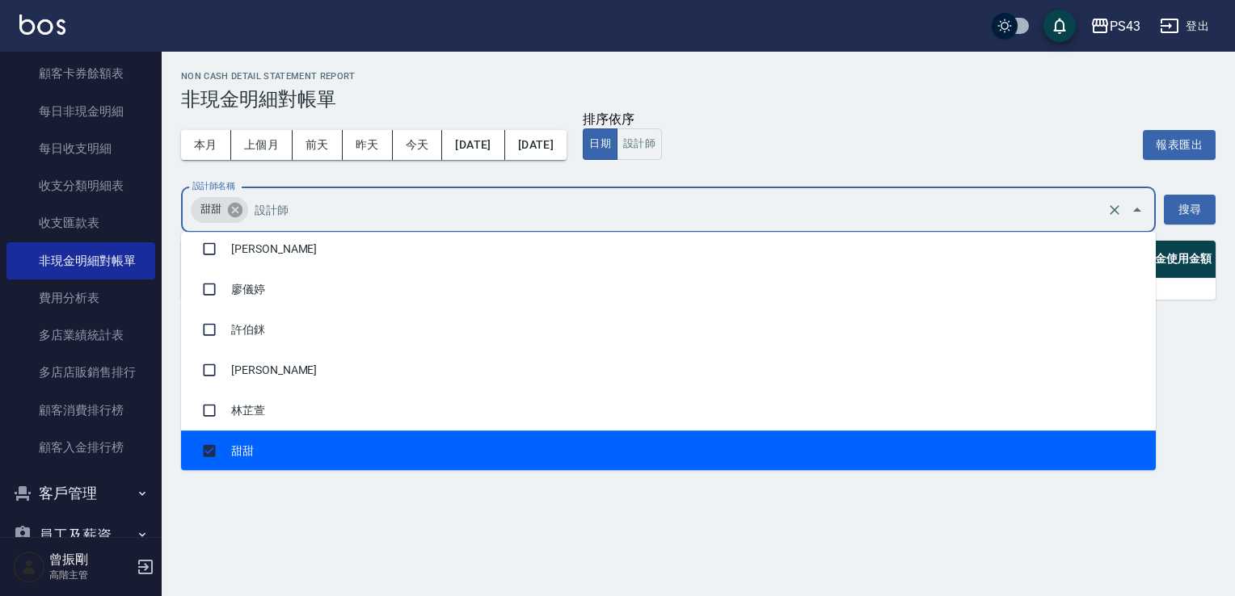
click at [230, 212] on icon at bounding box center [235, 209] width 15 height 15
checkbox input "false"
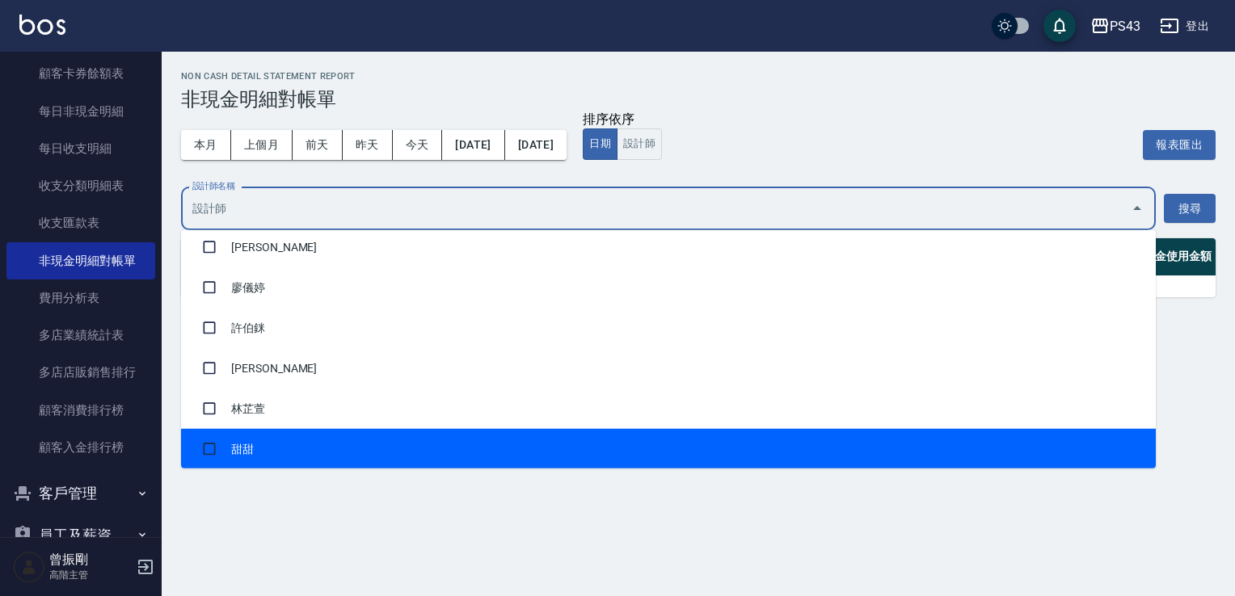
click at [326, 209] on input "設計師名稱" at bounding box center [656, 209] width 936 height 28
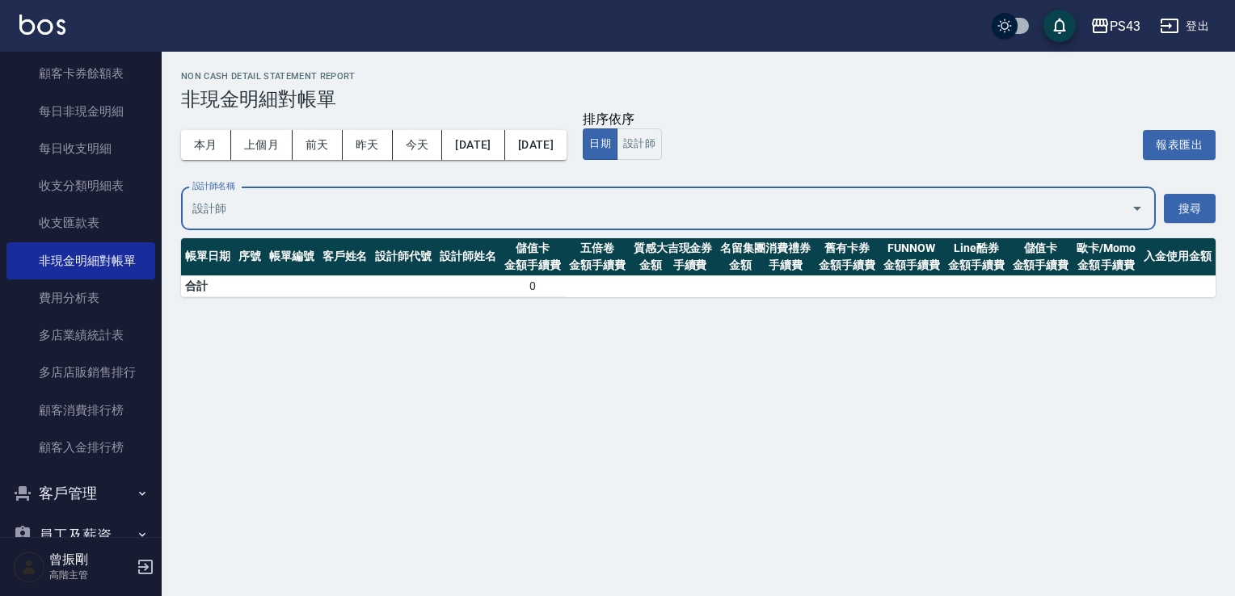
click at [275, 208] on input "設計師名稱" at bounding box center [656, 209] width 936 height 28
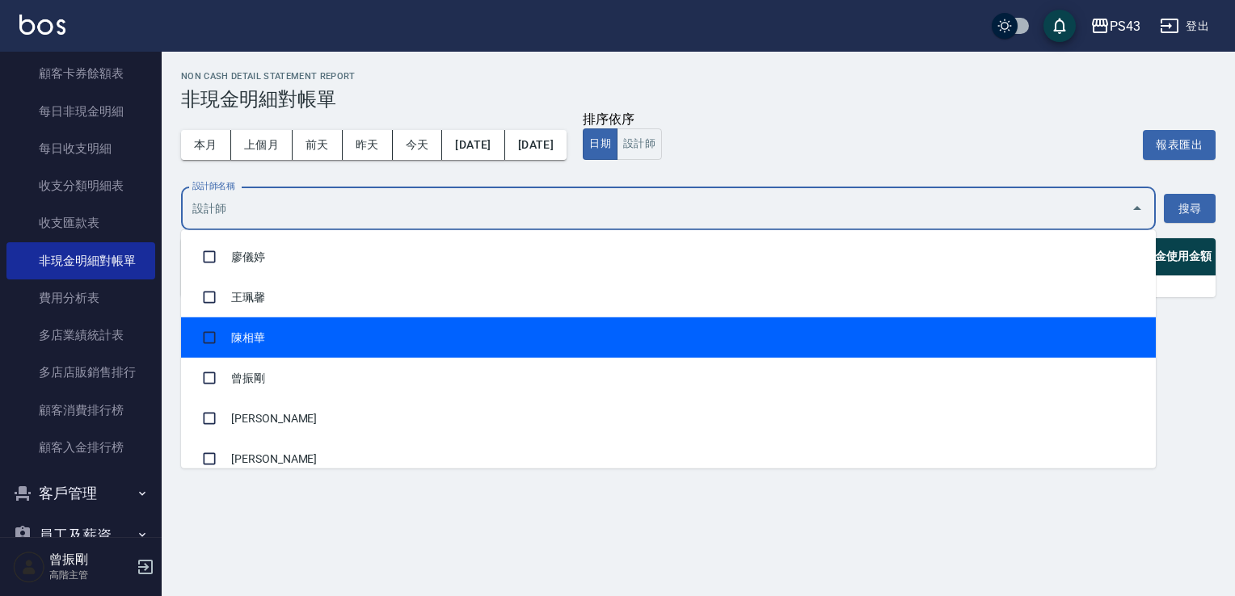
scroll to position [485, 0]
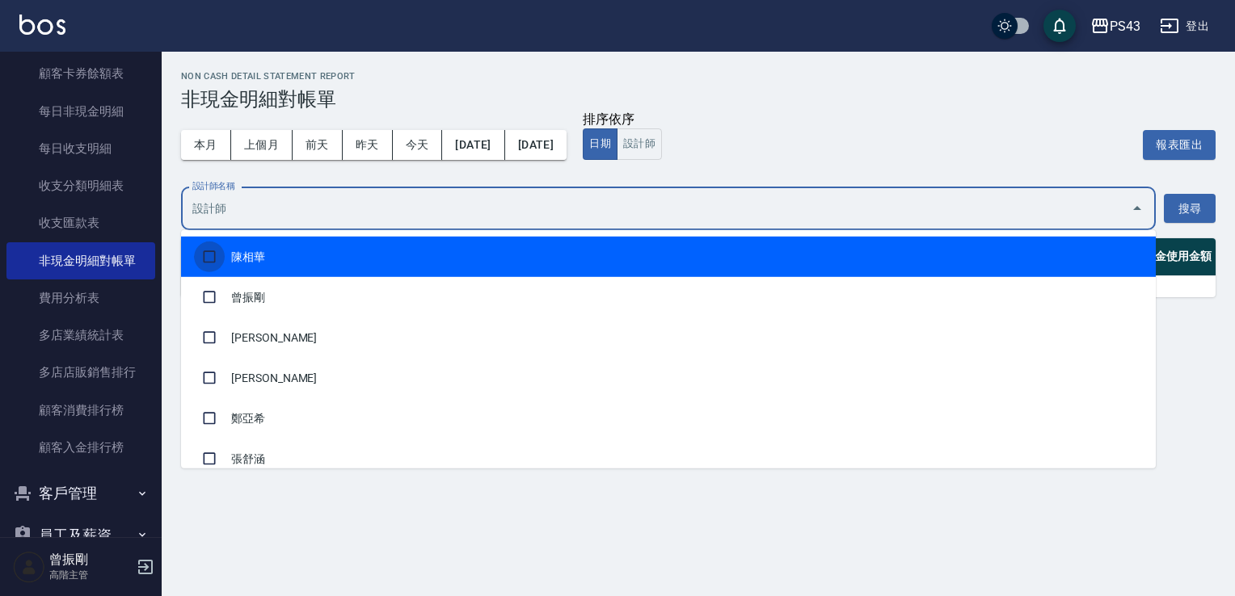
click at [203, 263] on input "checkbox" at bounding box center [209, 257] width 31 height 31
checkbox input "true"
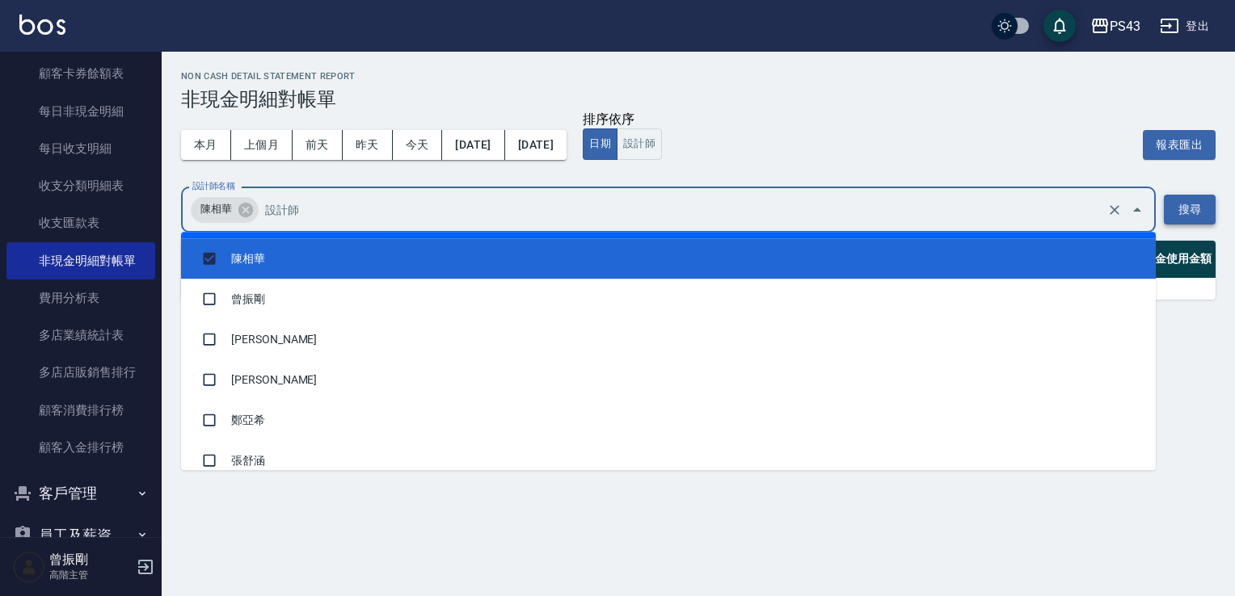
click at [1173, 215] on button "搜尋" at bounding box center [1190, 210] width 52 height 30
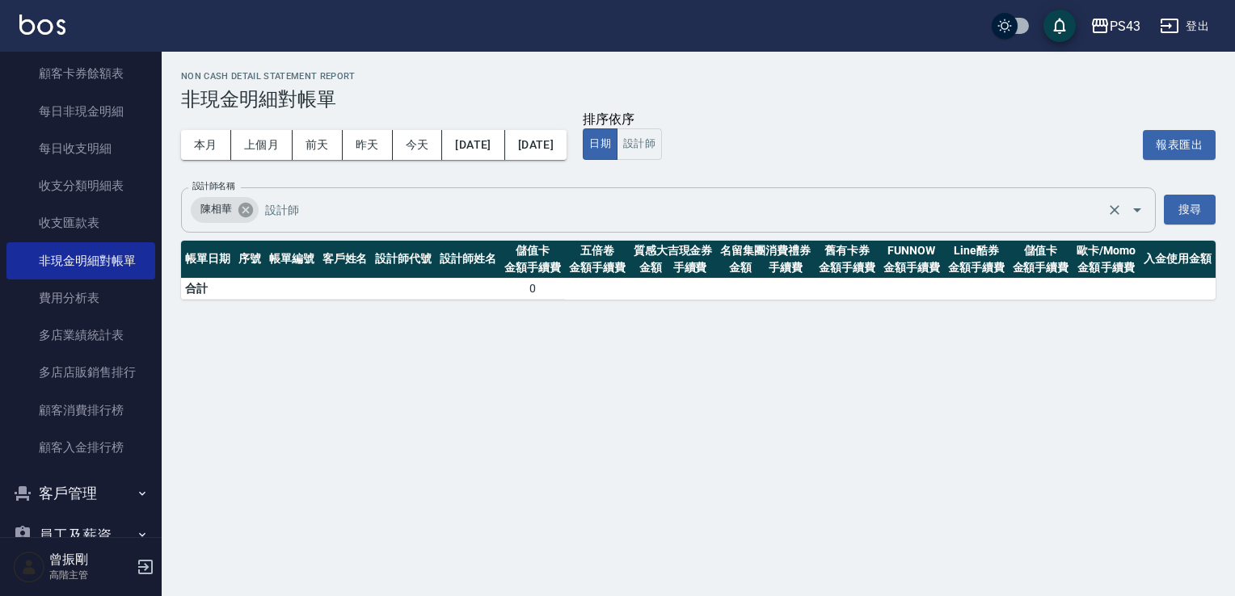
click at [246, 215] on icon at bounding box center [245, 209] width 15 height 15
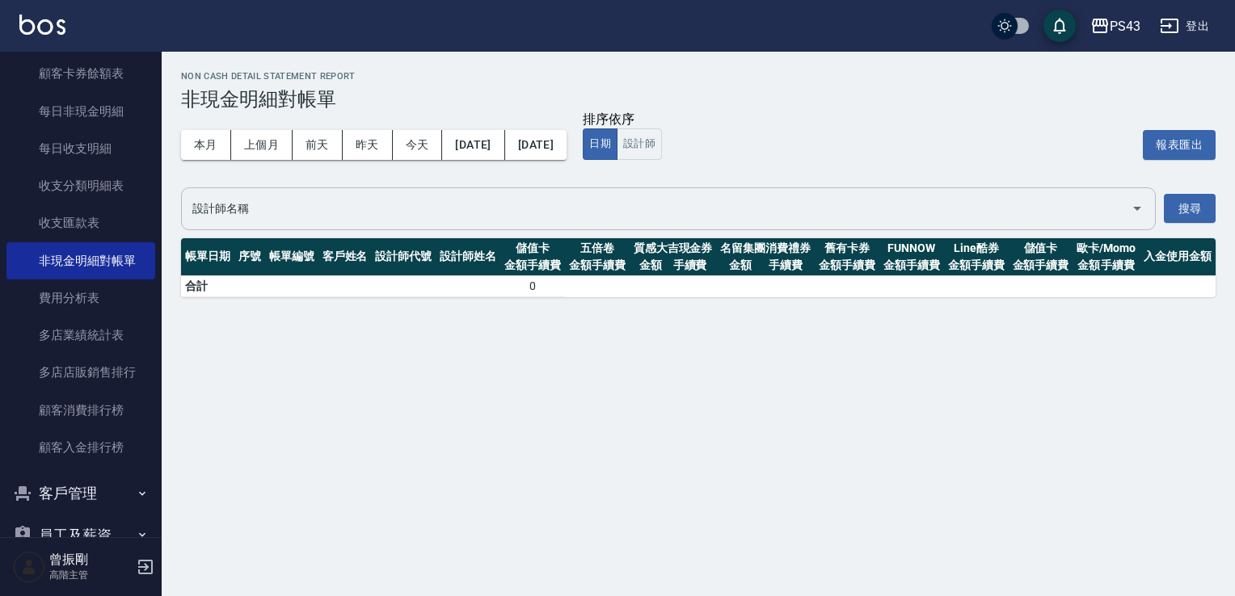
click at [288, 212] on input "設計師名稱" at bounding box center [656, 209] width 936 height 28
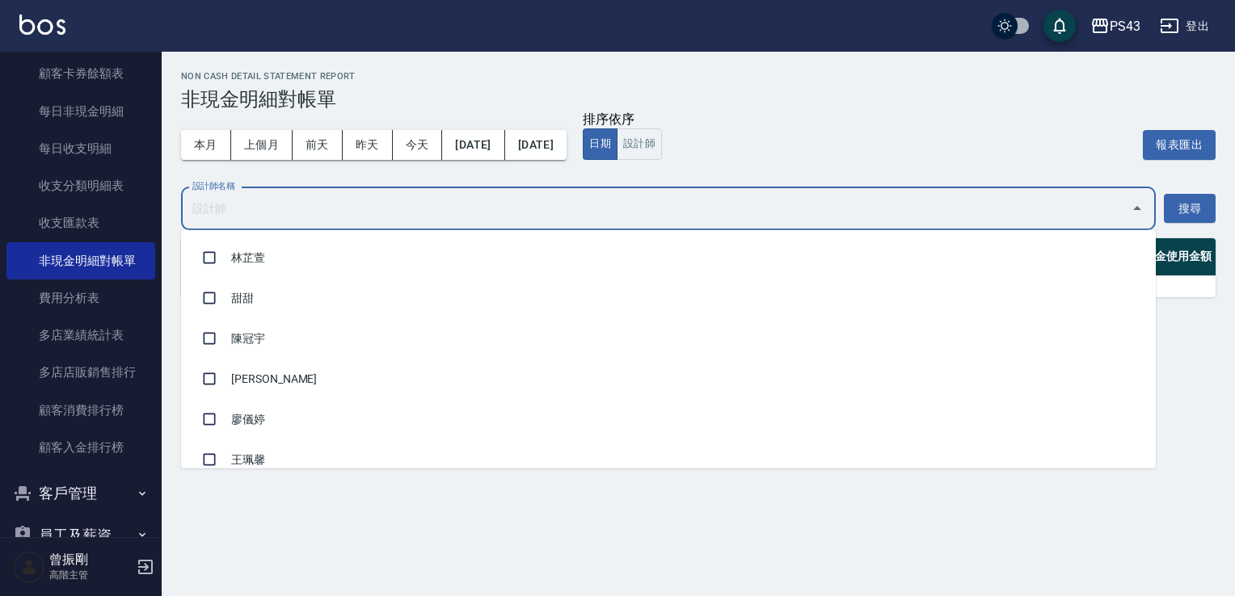
scroll to position [542, 0]
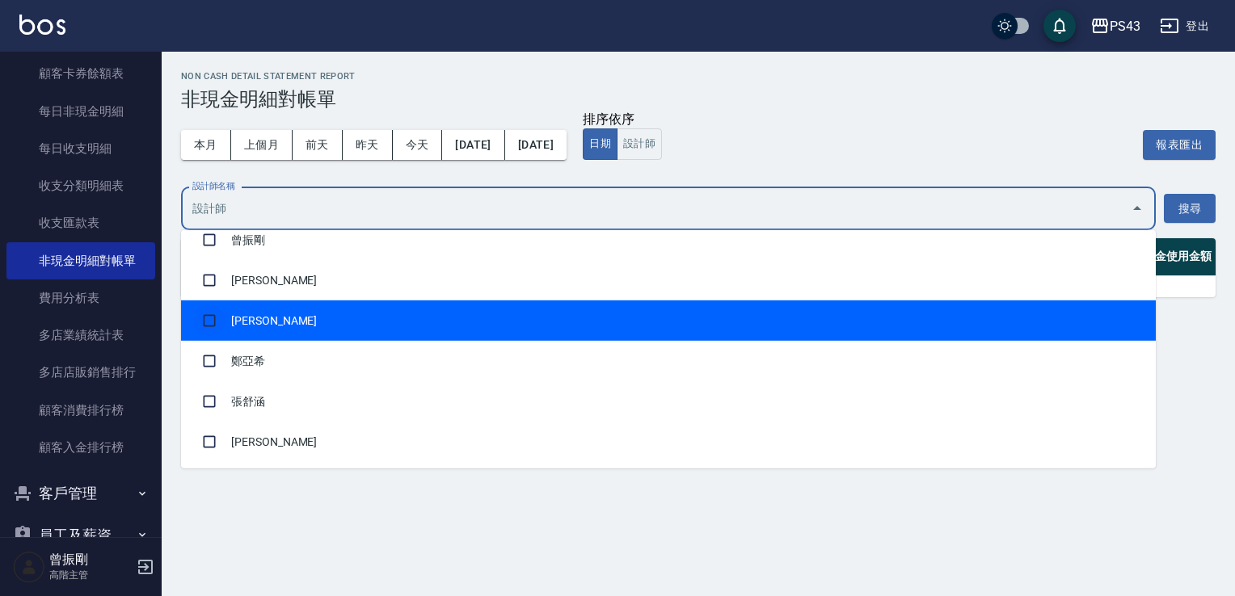
click at [217, 318] on input "checkbox" at bounding box center [209, 320] width 31 height 31
checkbox input "true"
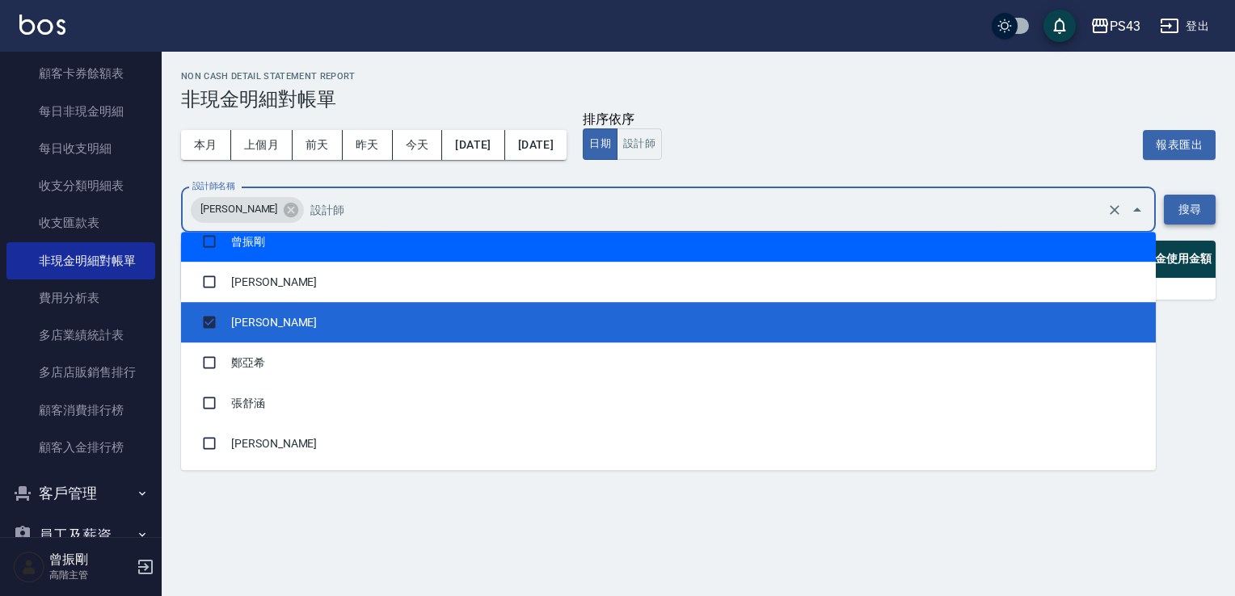
click at [1180, 205] on button "搜尋" at bounding box center [1190, 210] width 52 height 30
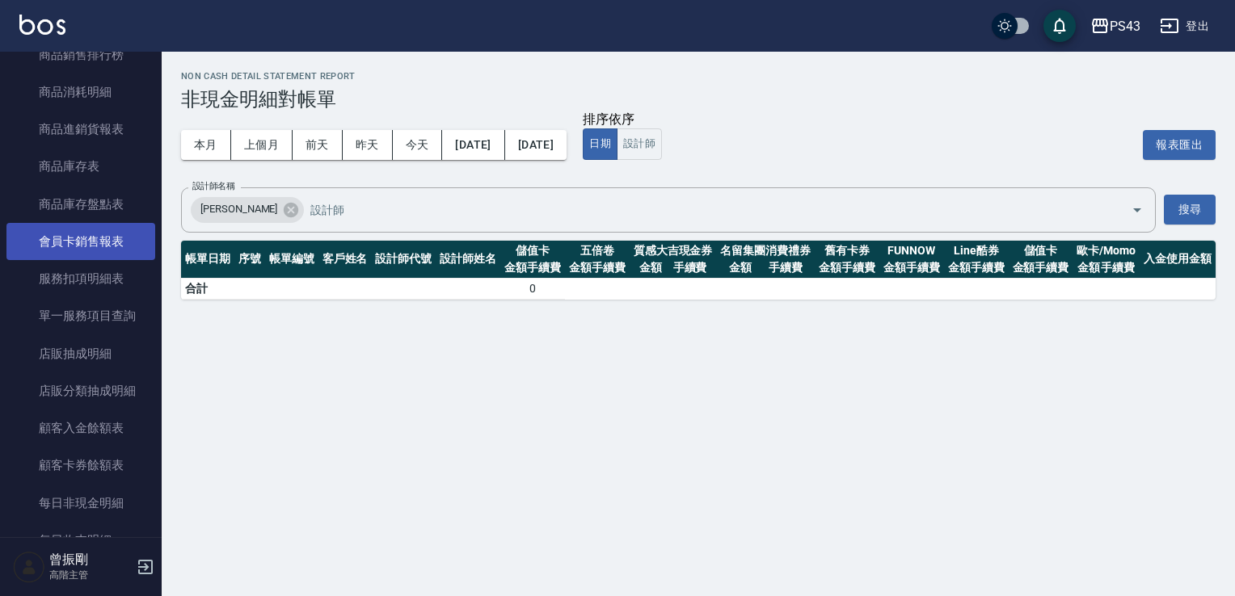
scroll to position [646, 0]
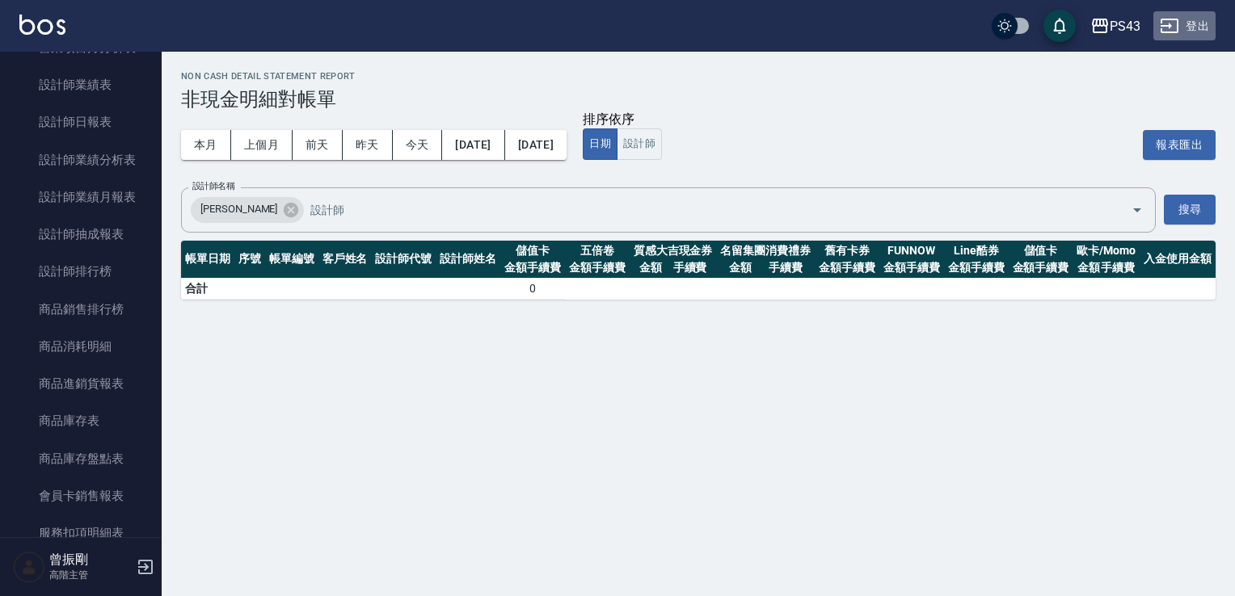
click at [1197, 27] on button "登出" at bounding box center [1184, 26] width 62 height 30
